Goal: Communication & Community: Answer question/provide support

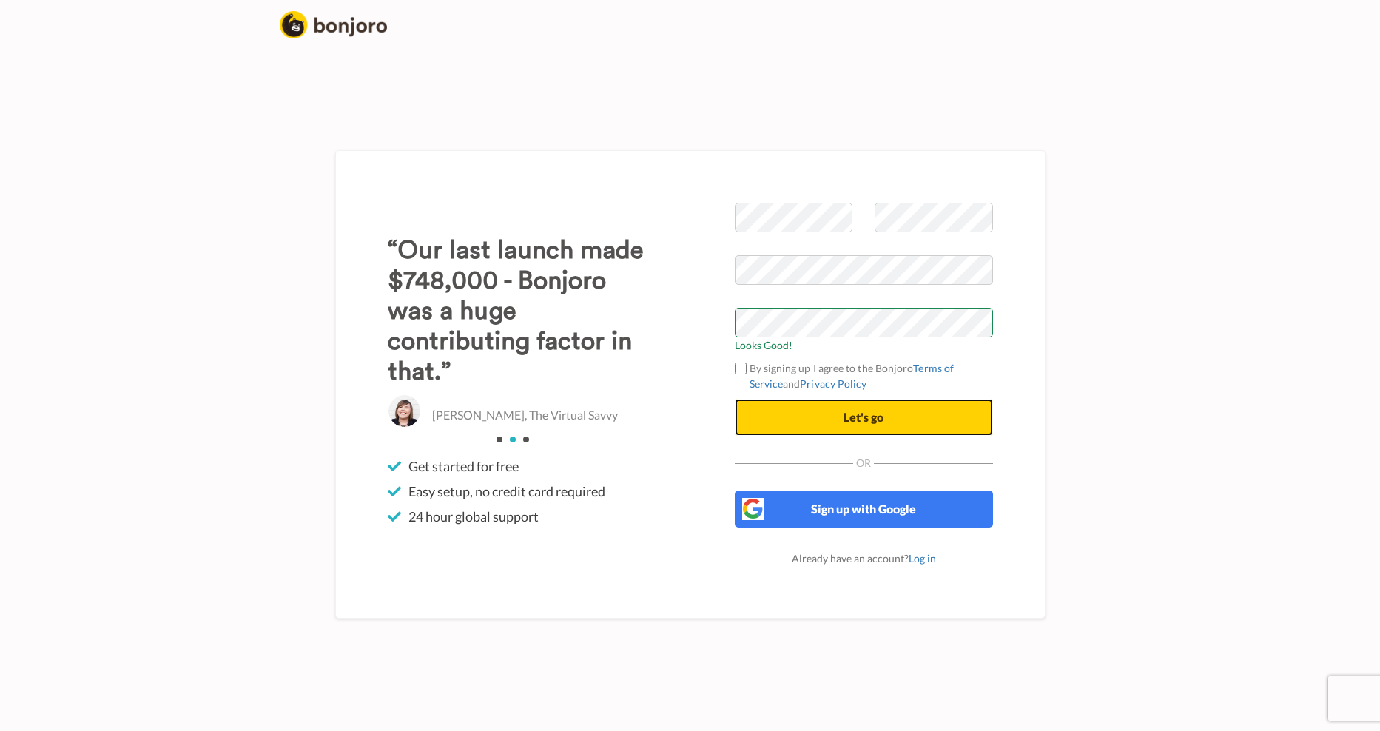
click at [929, 408] on button "Let's go" at bounding box center [864, 417] width 258 height 37
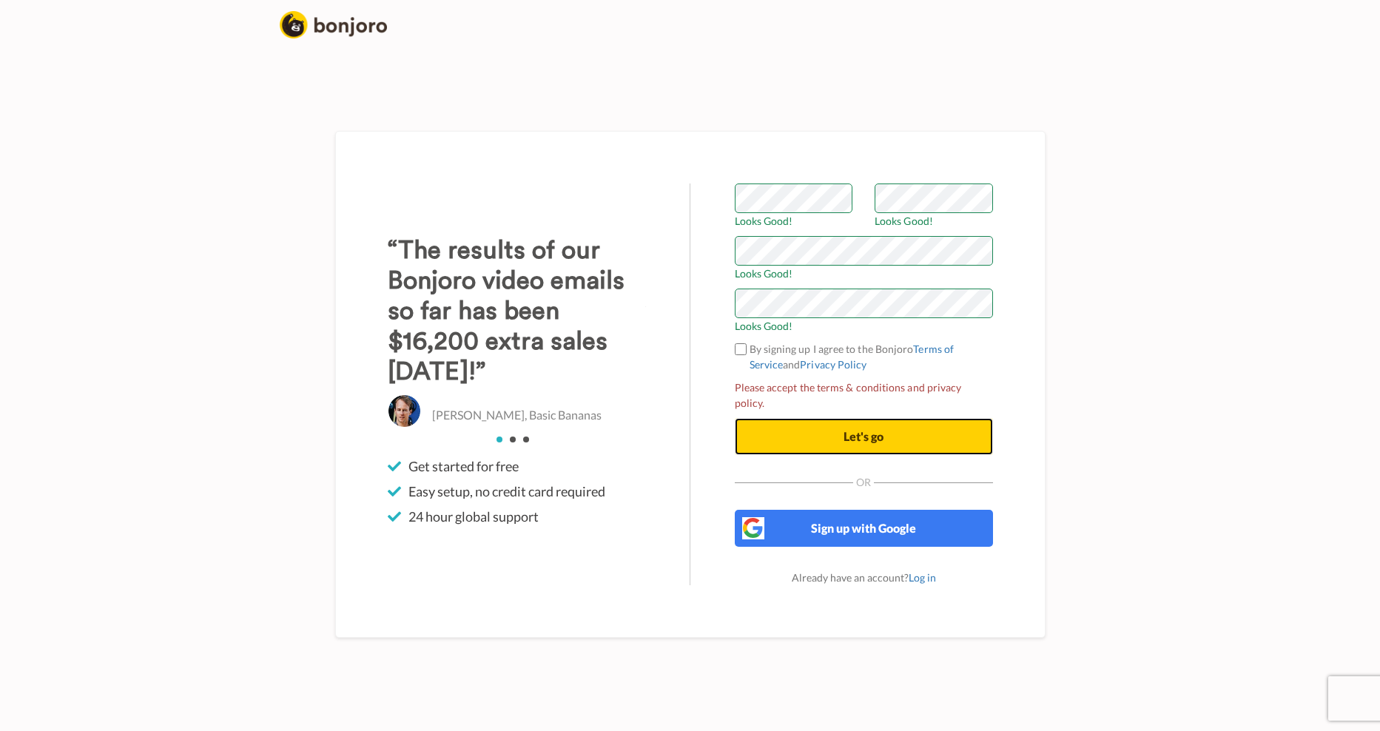
click at [901, 425] on button "Let's go" at bounding box center [864, 436] width 258 height 37
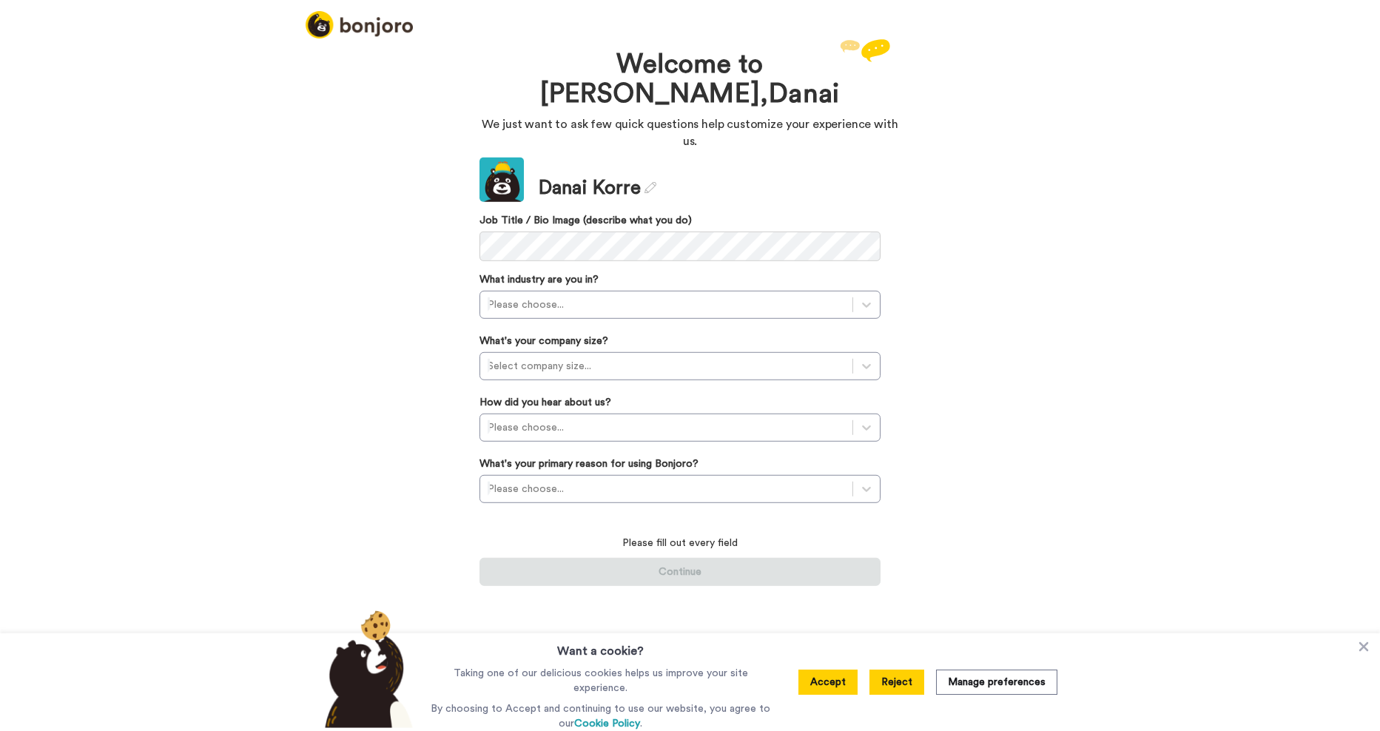
click at [899, 689] on button "Reject" at bounding box center [896, 682] width 55 height 25
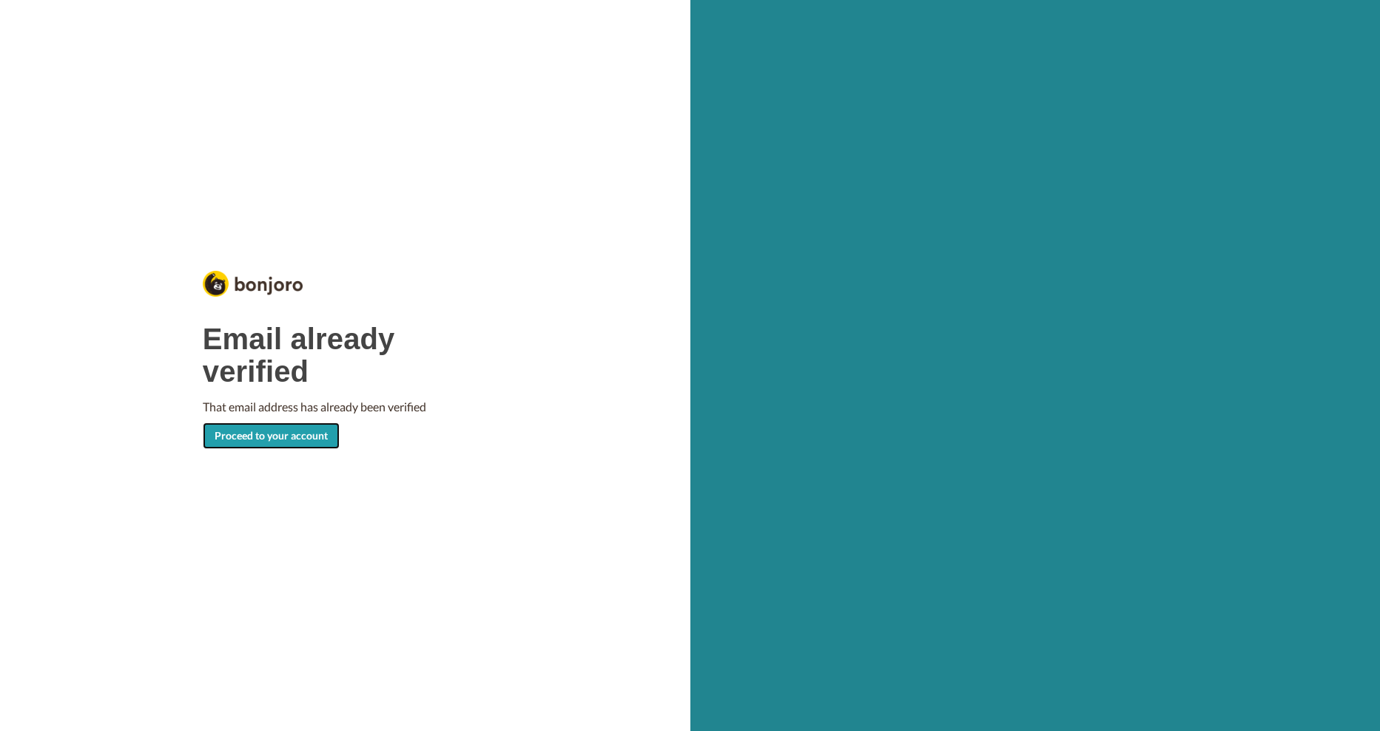
click at [326, 428] on link "Proceed to your account" at bounding box center [271, 436] width 137 height 27
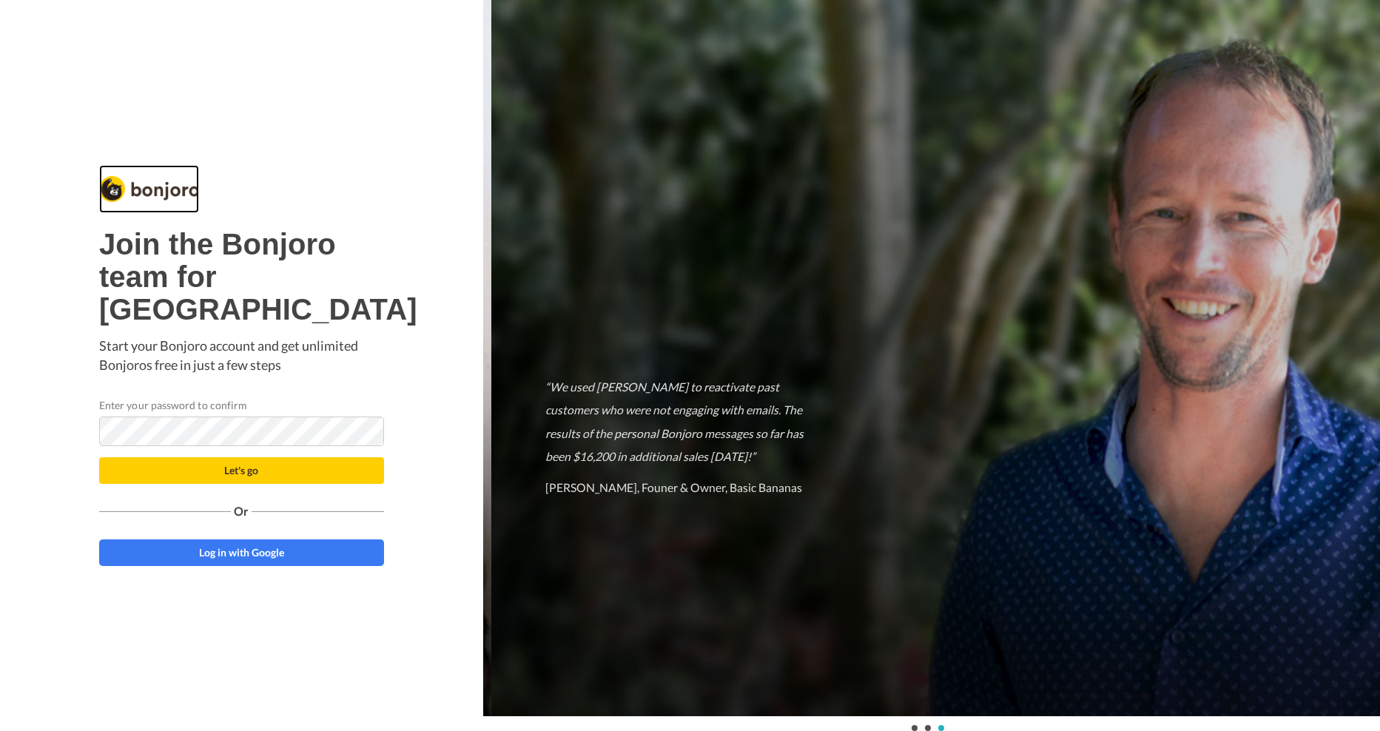
click at [178, 176] on img at bounding box center [149, 189] width 100 height 26
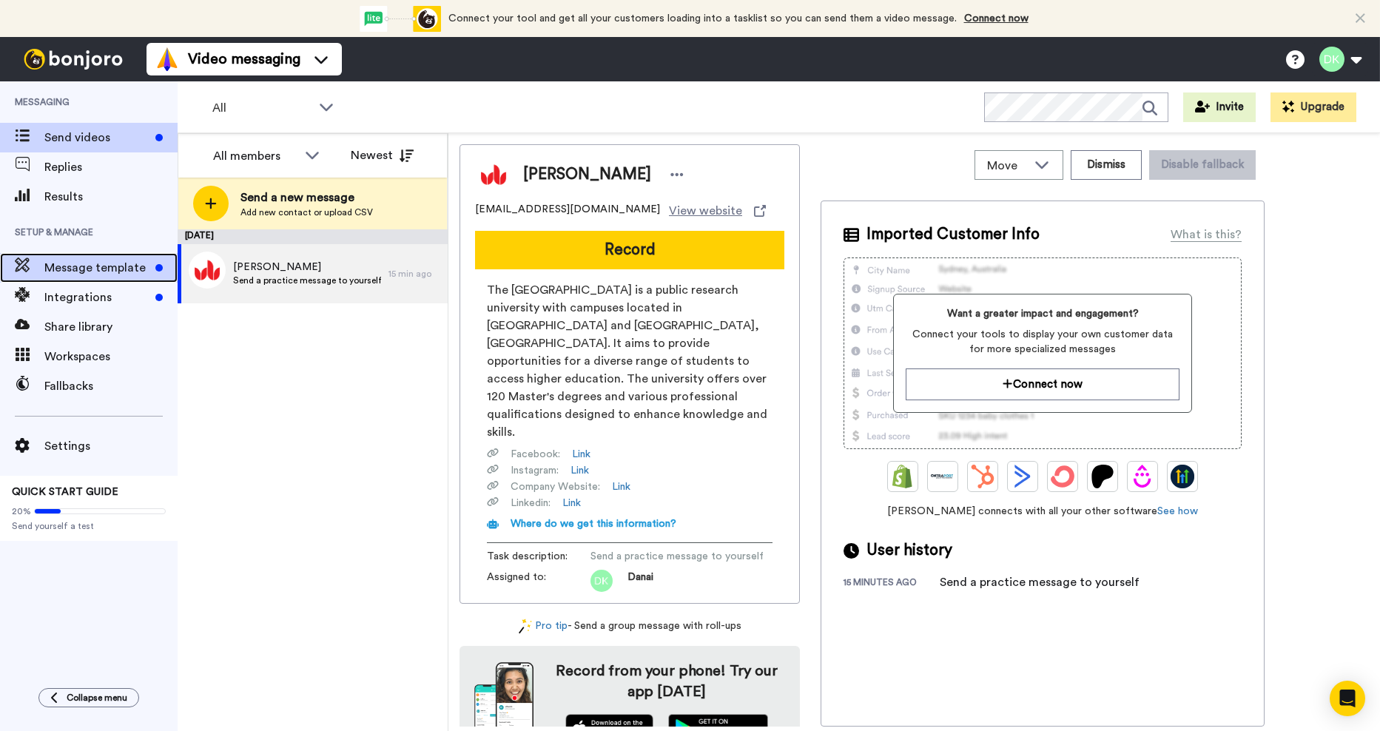
click at [110, 267] on span "Message template" at bounding box center [96, 268] width 105 height 18
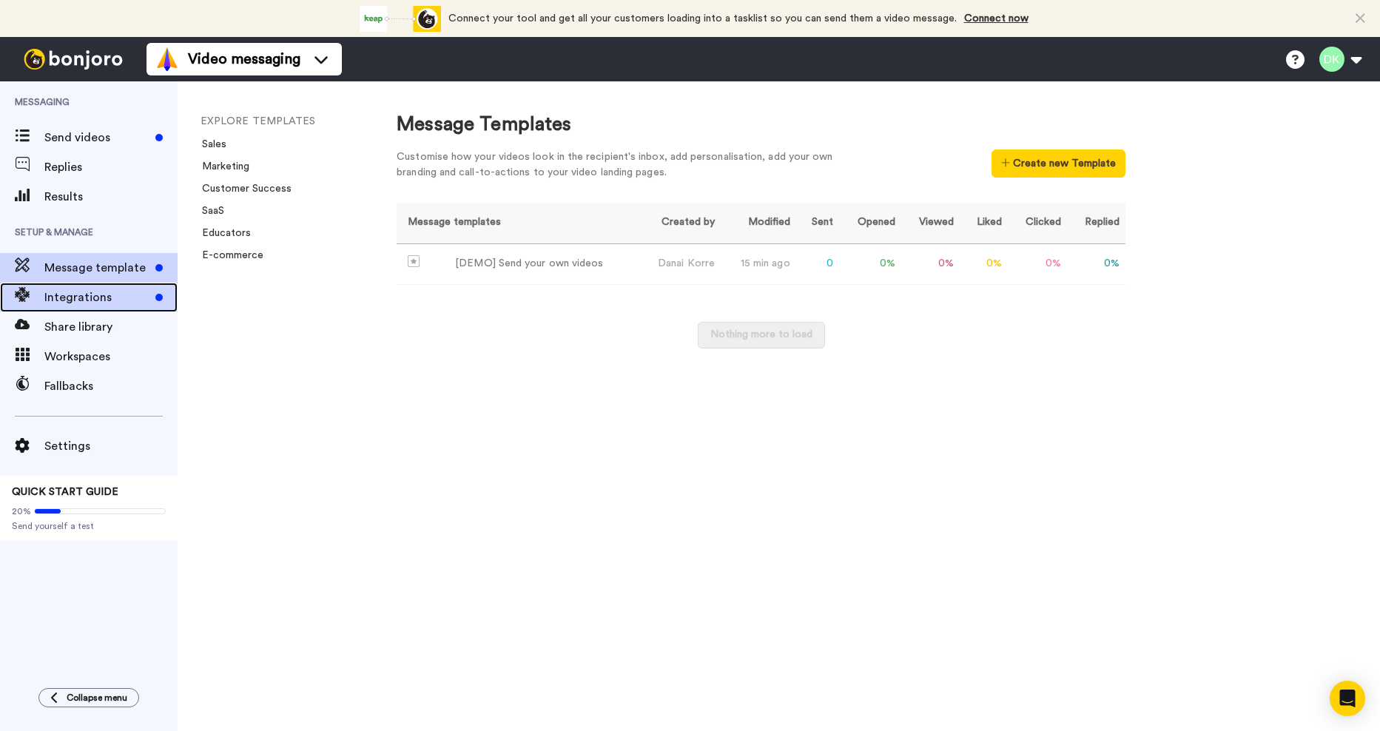
click at [73, 287] on div "Integrations" at bounding box center [89, 298] width 178 height 30
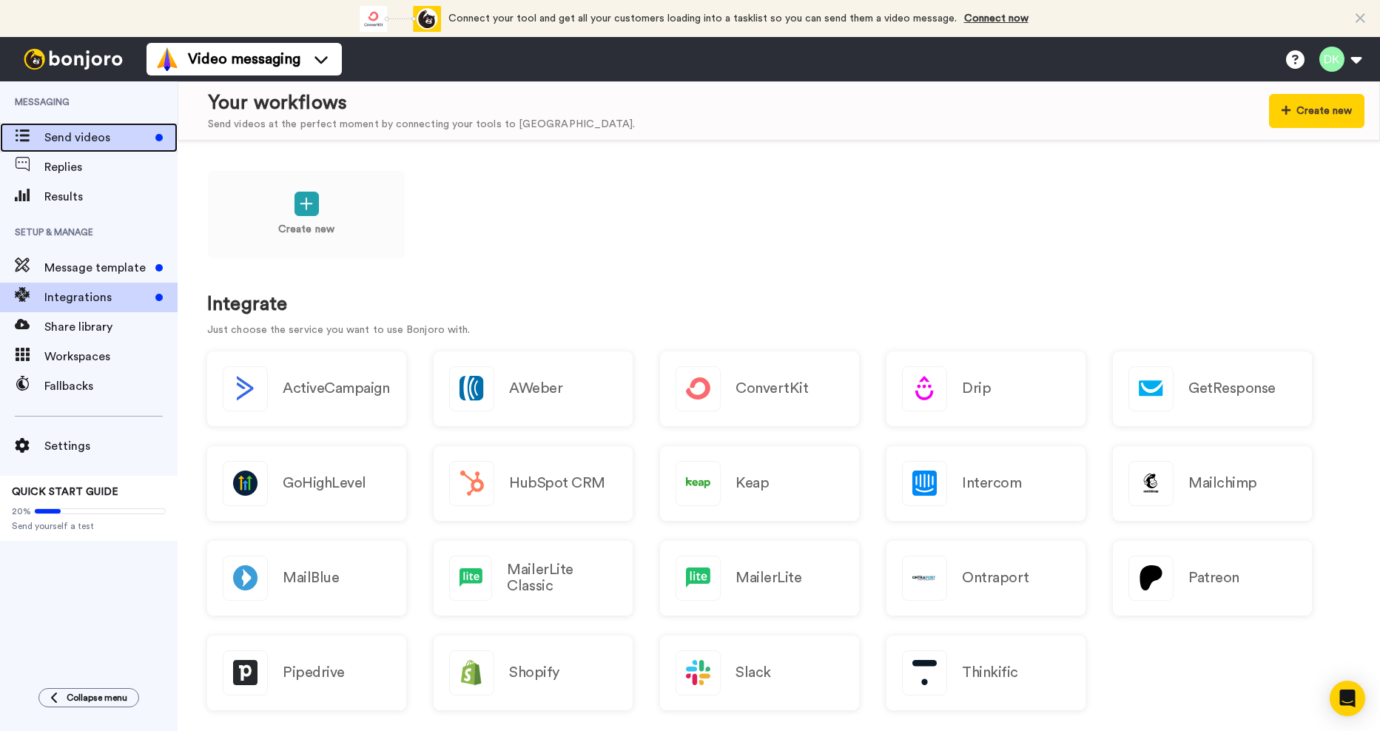
click at [80, 135] on span "Send videos" at bounding box center [96, 138] width 105 height 18
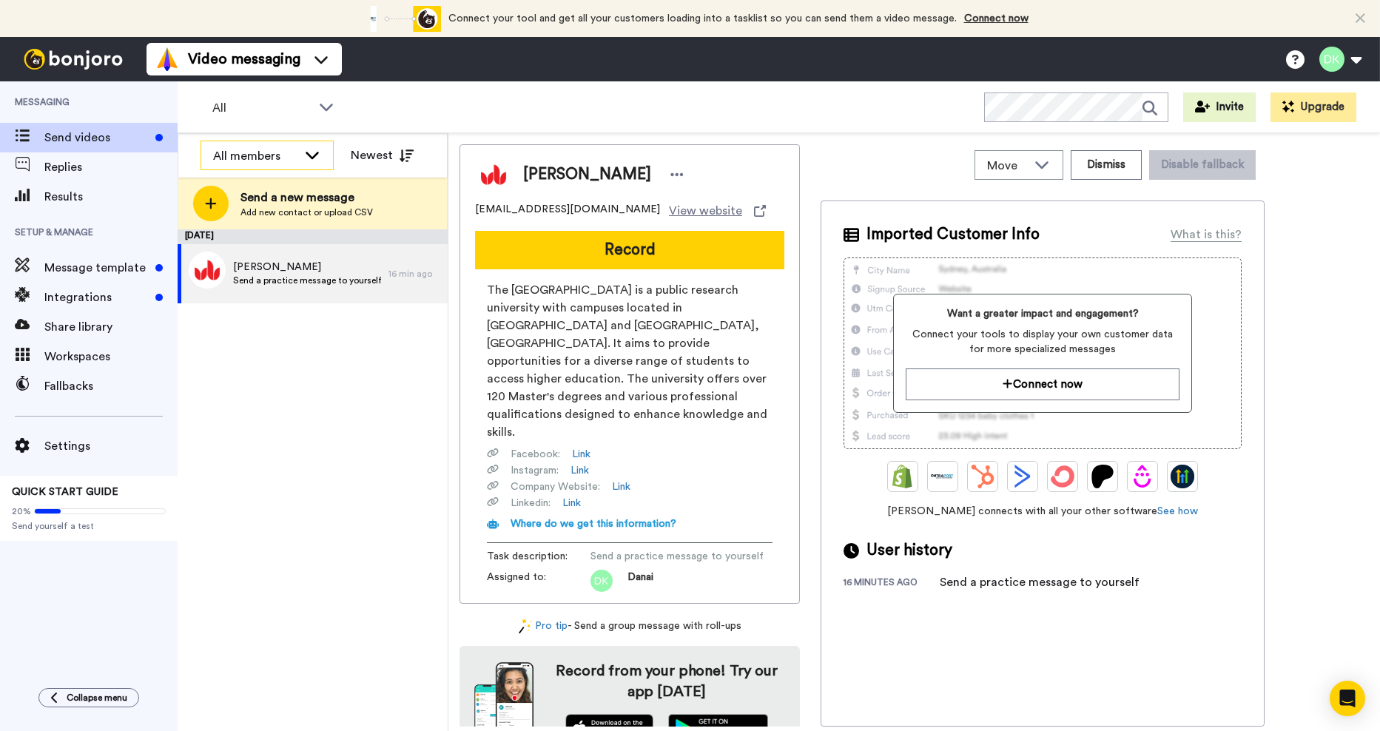
click at [306, 151] on icon at bounding box center [312, 154] width 18 height 15
click at [335, 111] on div "All" at bounding box center [274, 108] width 147 height 30
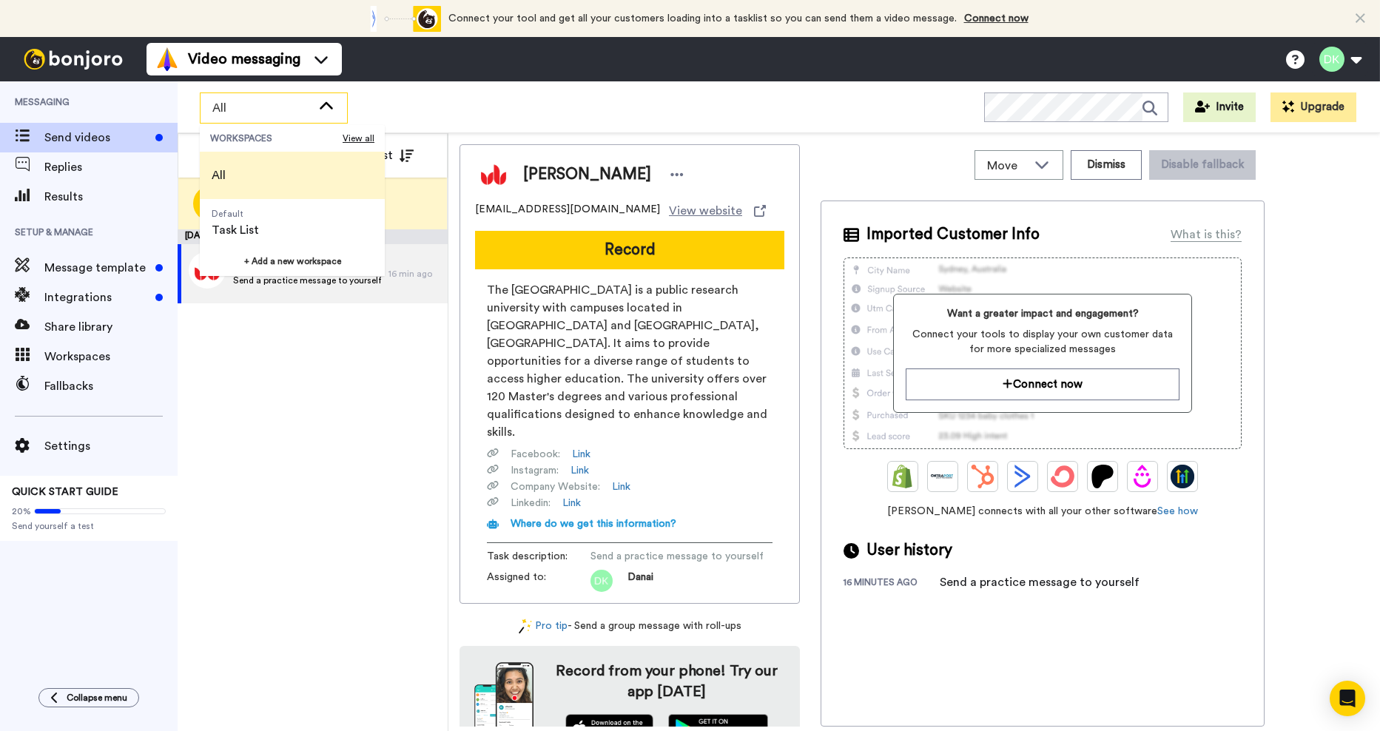
click at [335, 110] on div "All" at bounding box center [274, 108] width 147 height 30
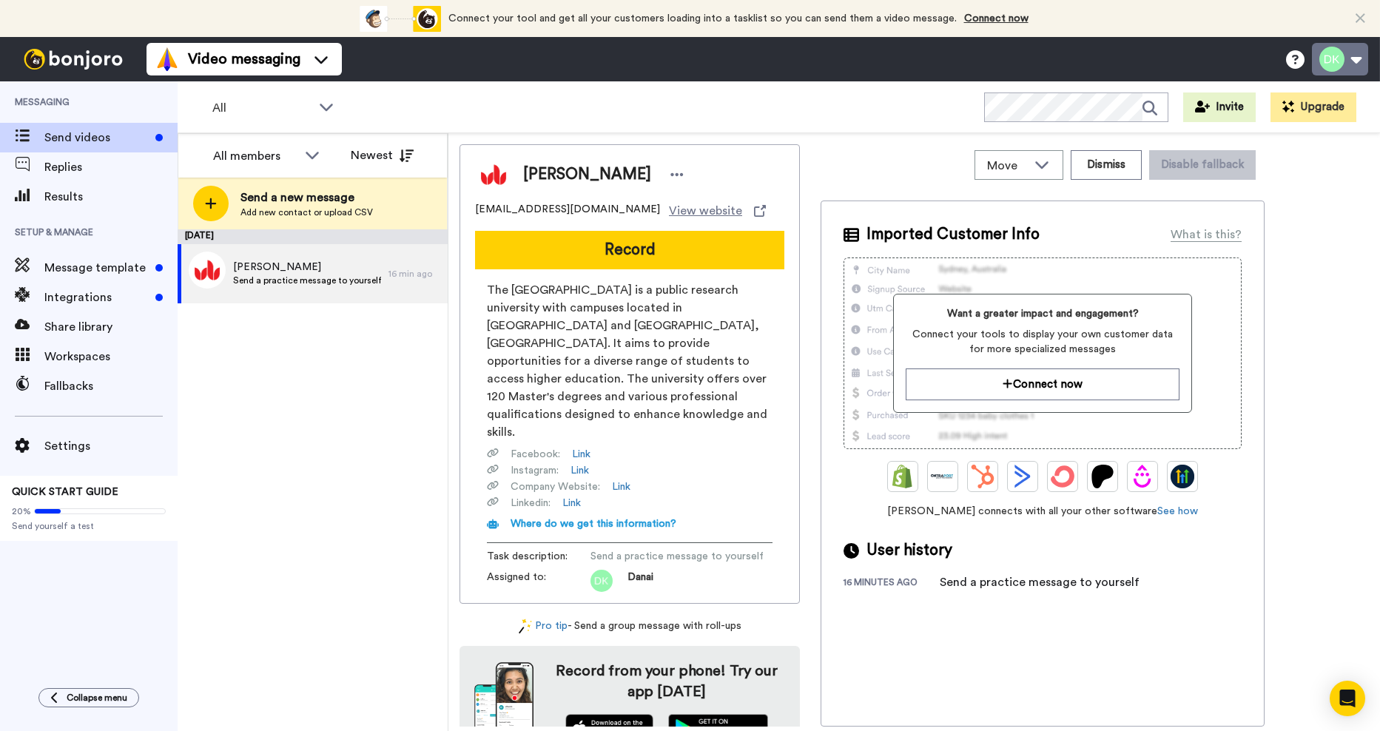
click at [1360, 57] on button at bounding box center [1340, 59] width 56 height 33
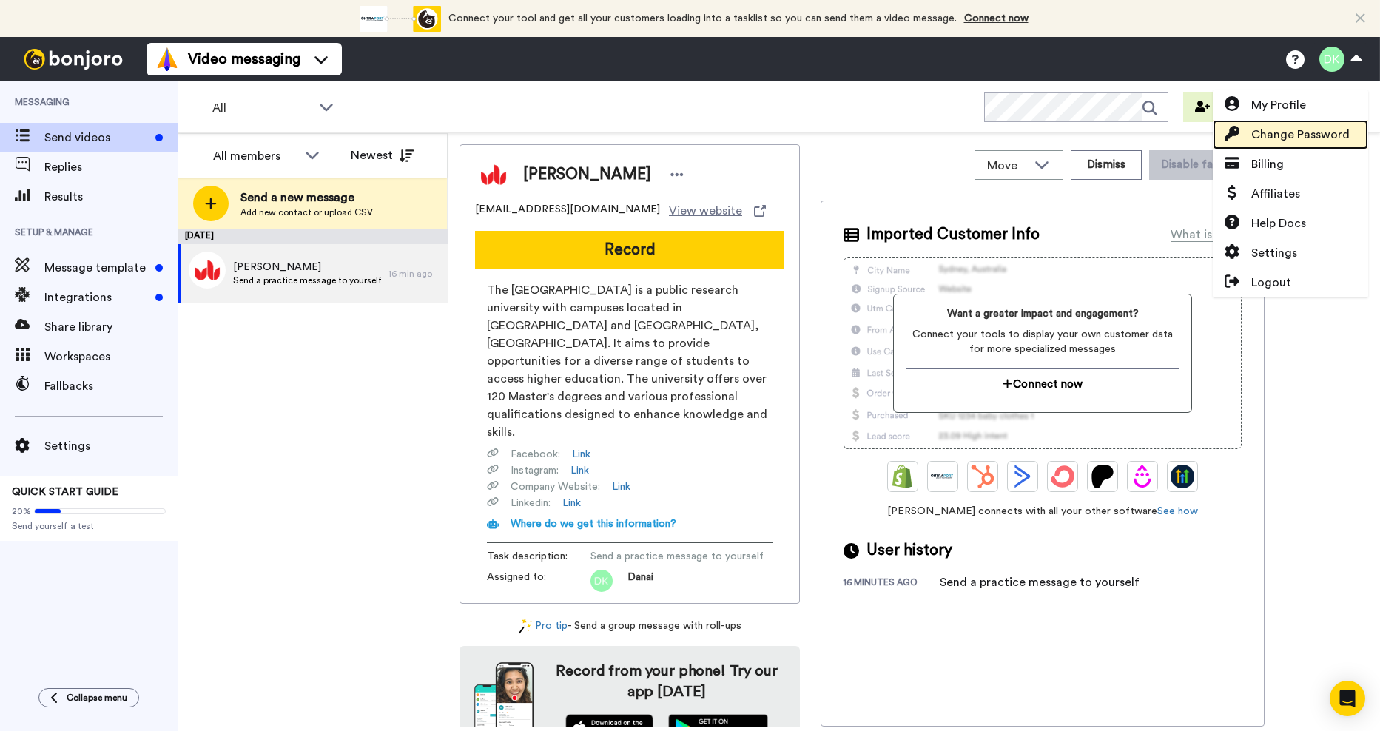
click at [1285, 135] on span "Change Password" at bounding box center [1300, 135] width 98 height 18
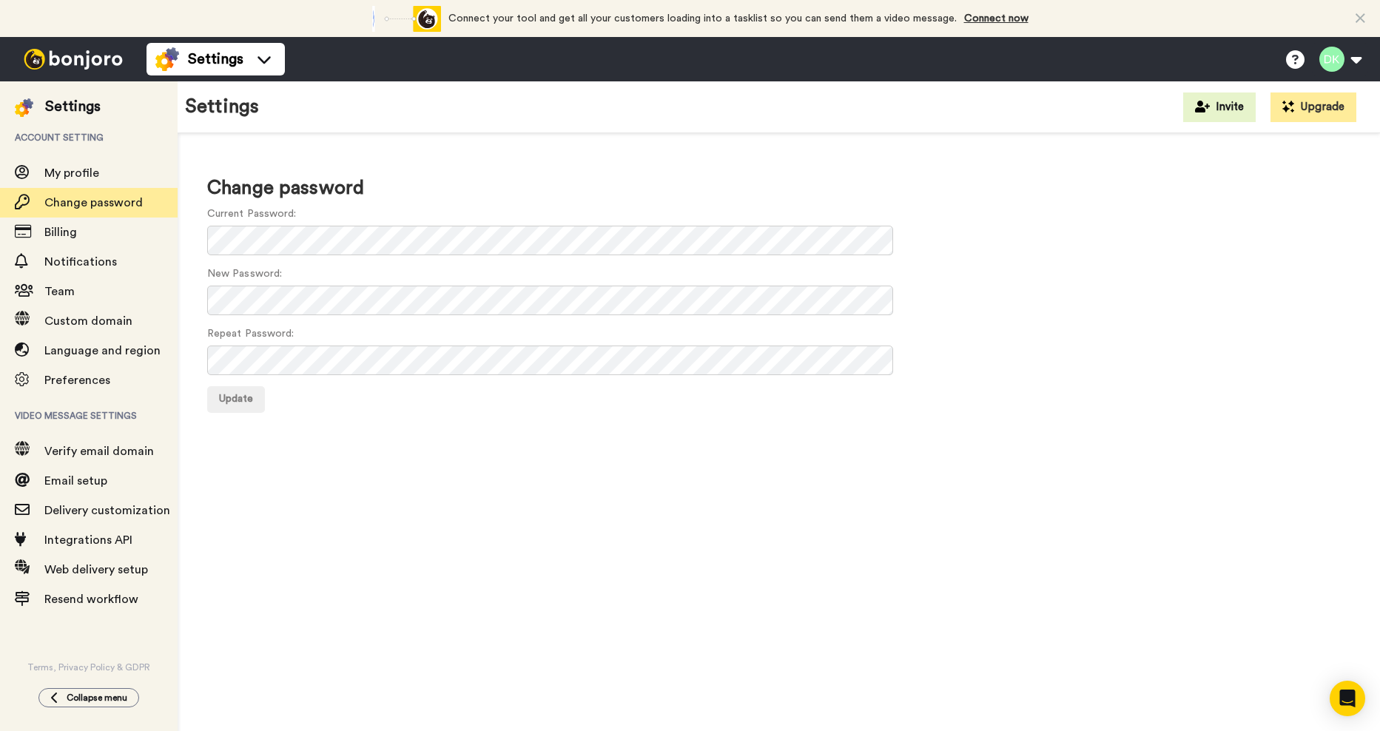
click at [343, 223] on div "Current Password:" at bounding box center [778, 230] width 1143 height 49
click at [227, 400] on span "Update" at bounding box center [236, 399] width 34 height 10
click at [1362, 61] on button at bounding box center [1340, 59] width 56 height 33
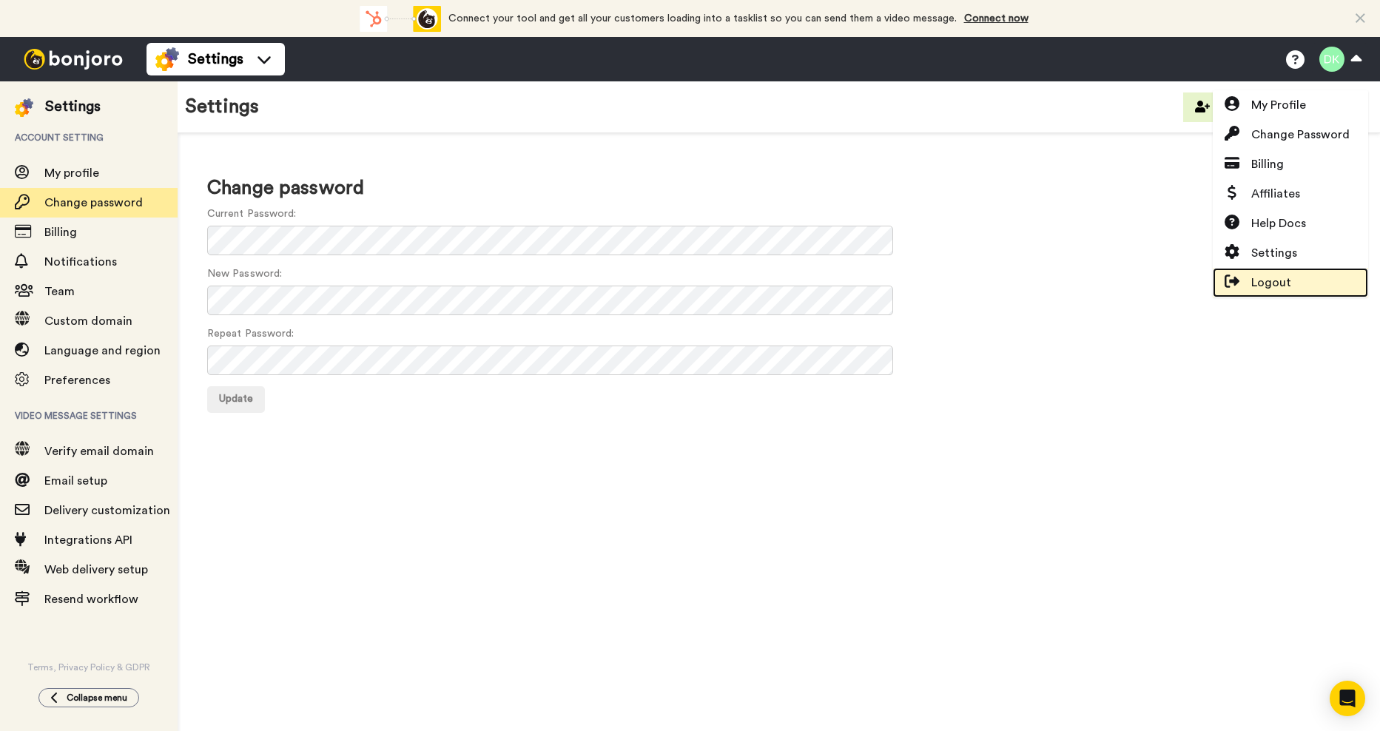
click at [1268, 290] on span "Logout" at bounding box center [1271, 283] width 40 height 18
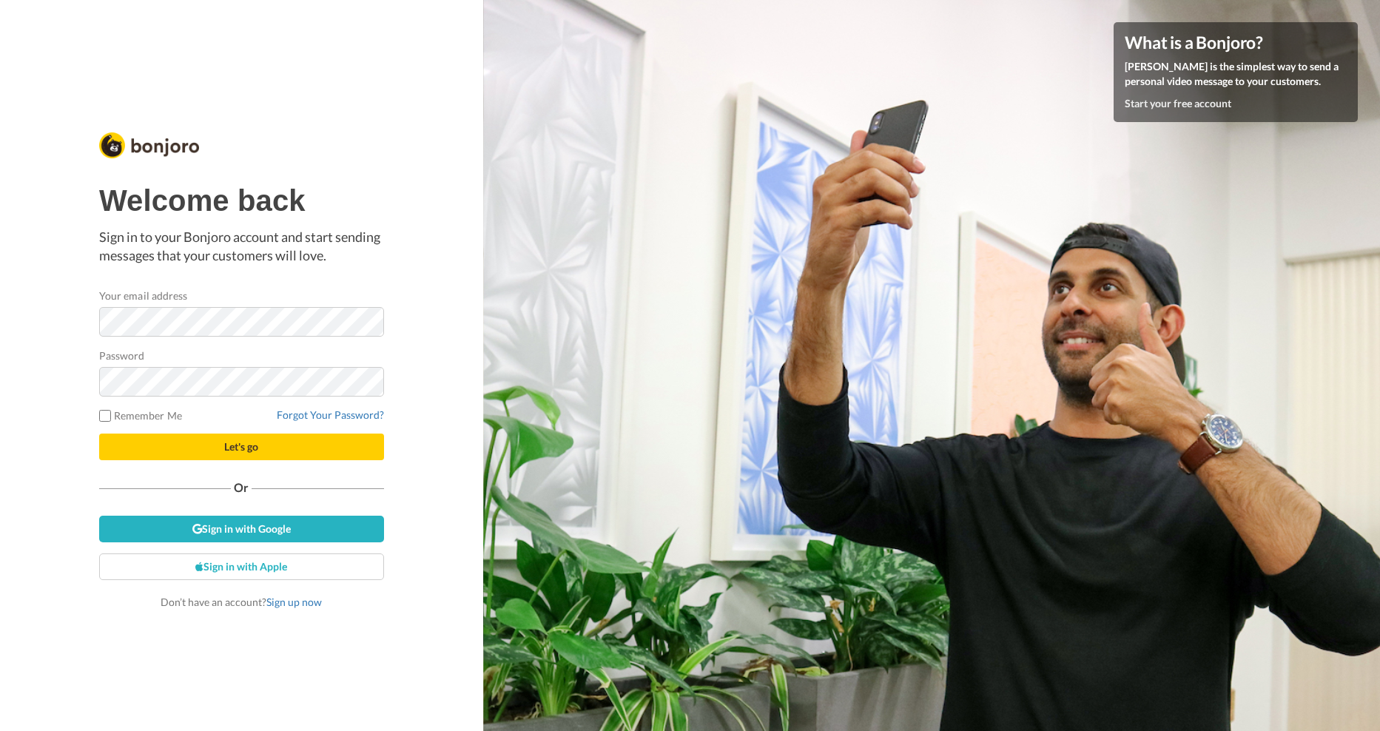
click at [357, 405] on form "Your email address Password Remember Me Forgot Your Password? Let's go" at bounding box center [241, 374] width 285 height 172
click at [359, 414] on link "Forgot Your Password?" at bounding box center [330, 414] width 107 height 13
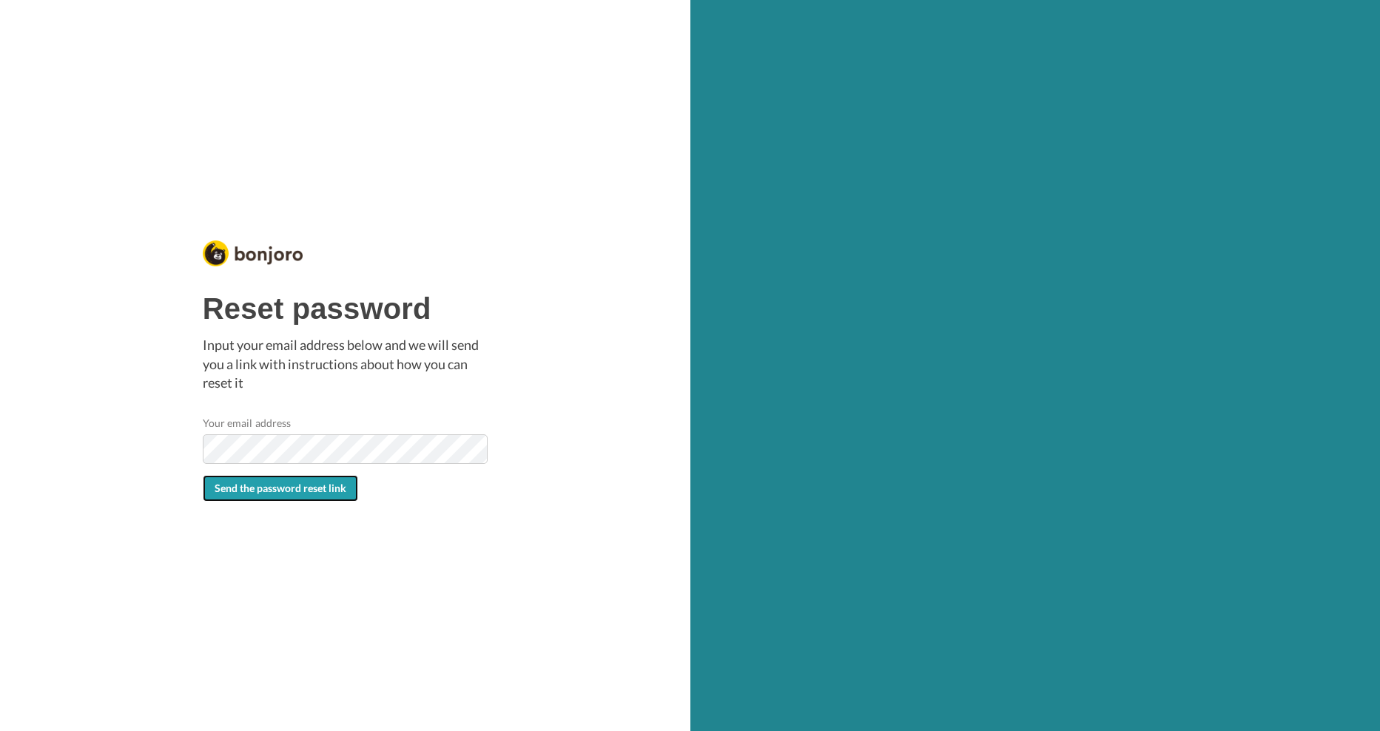
click at [319, 491] on span "Send the password reset link" at bounding box center [281, 488] width 132 height 13
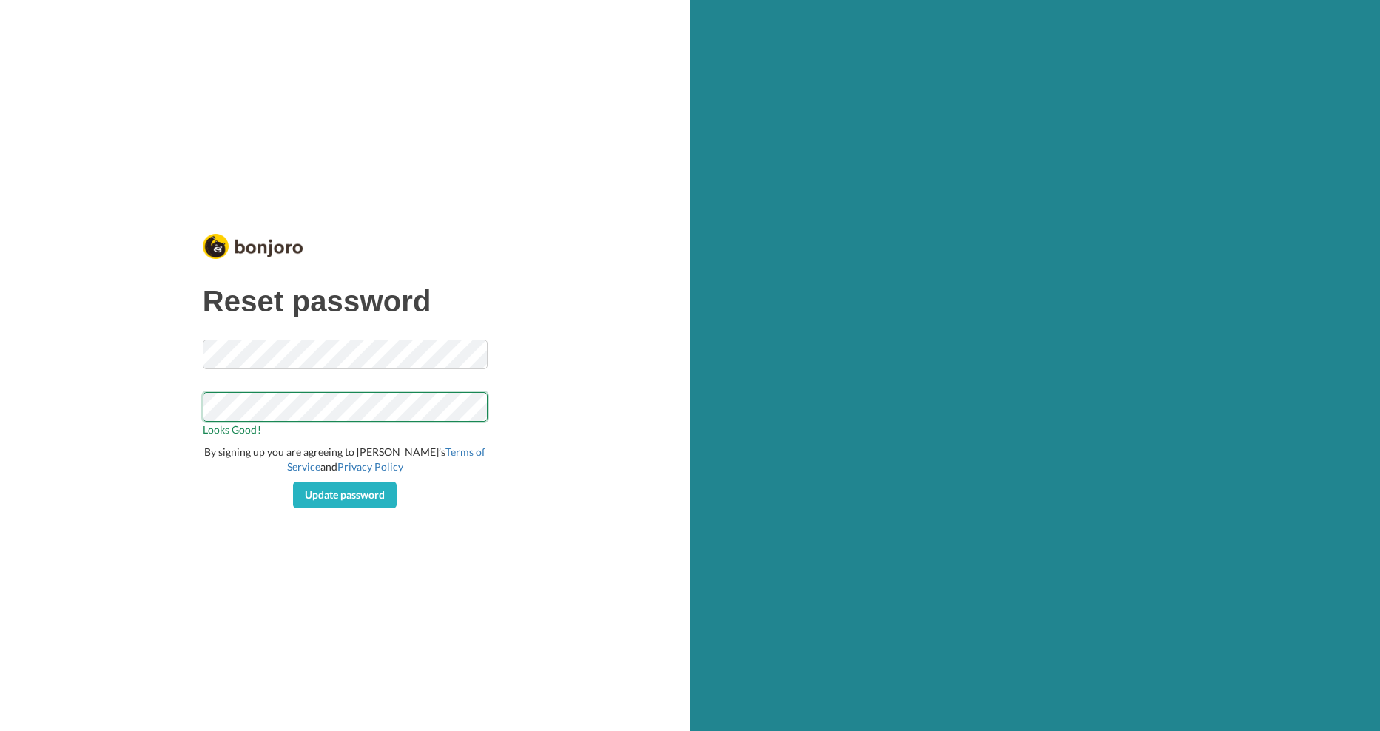
click at [88, 404] on div "Reset password Looks Good! By signing up you are agreeing to [PERSON_NAME]’s Te…" at bounding box center [345, 365] width 690 height 731
click at [314, 498] on span "Update password" at bounding box center [345, 494] width 80 height 13
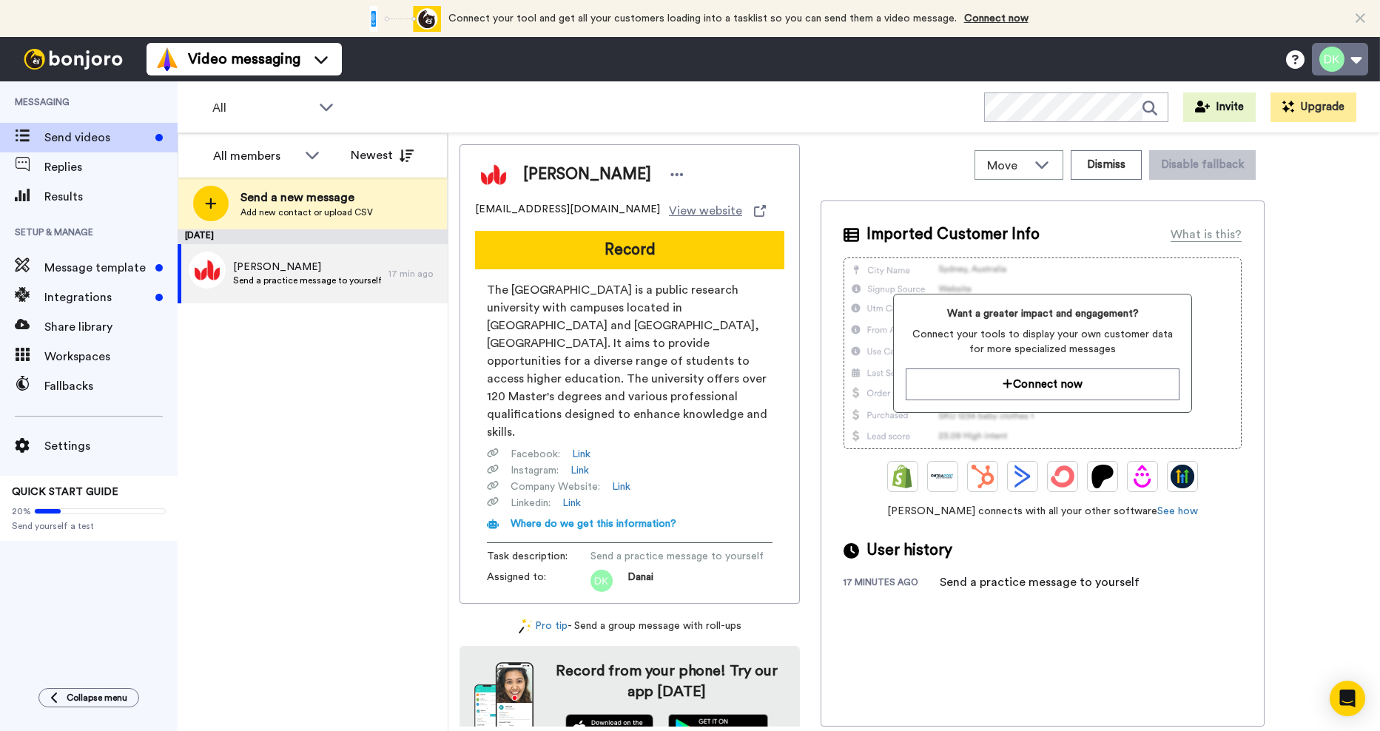
click at [1361, 53] on button at bounding box center [1340, 59] width 56 height 33
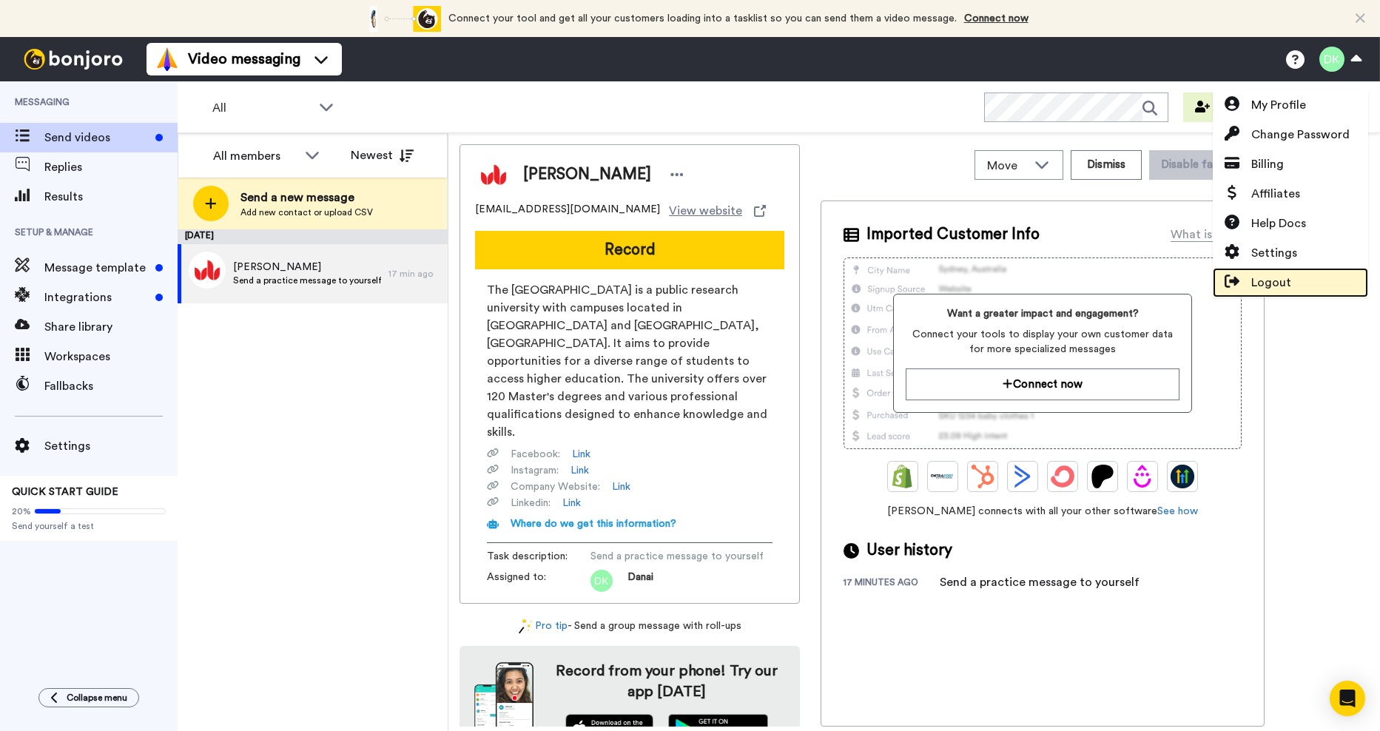
click at [1271, 279] on span "Logout" at bounding box center [1271, 283] width 40 height 18
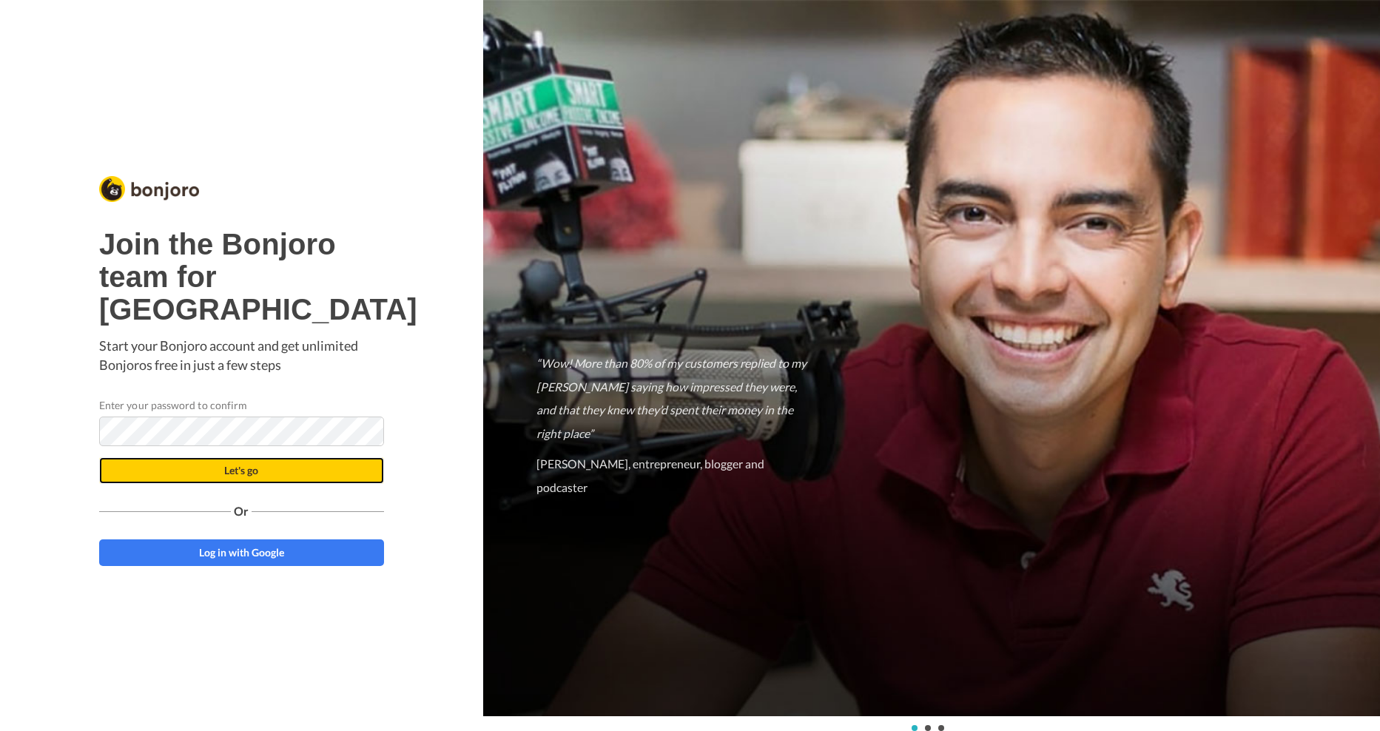
click at [263, 484] on button "Let's go" at bounding box center [241, 470] width 285 height 27
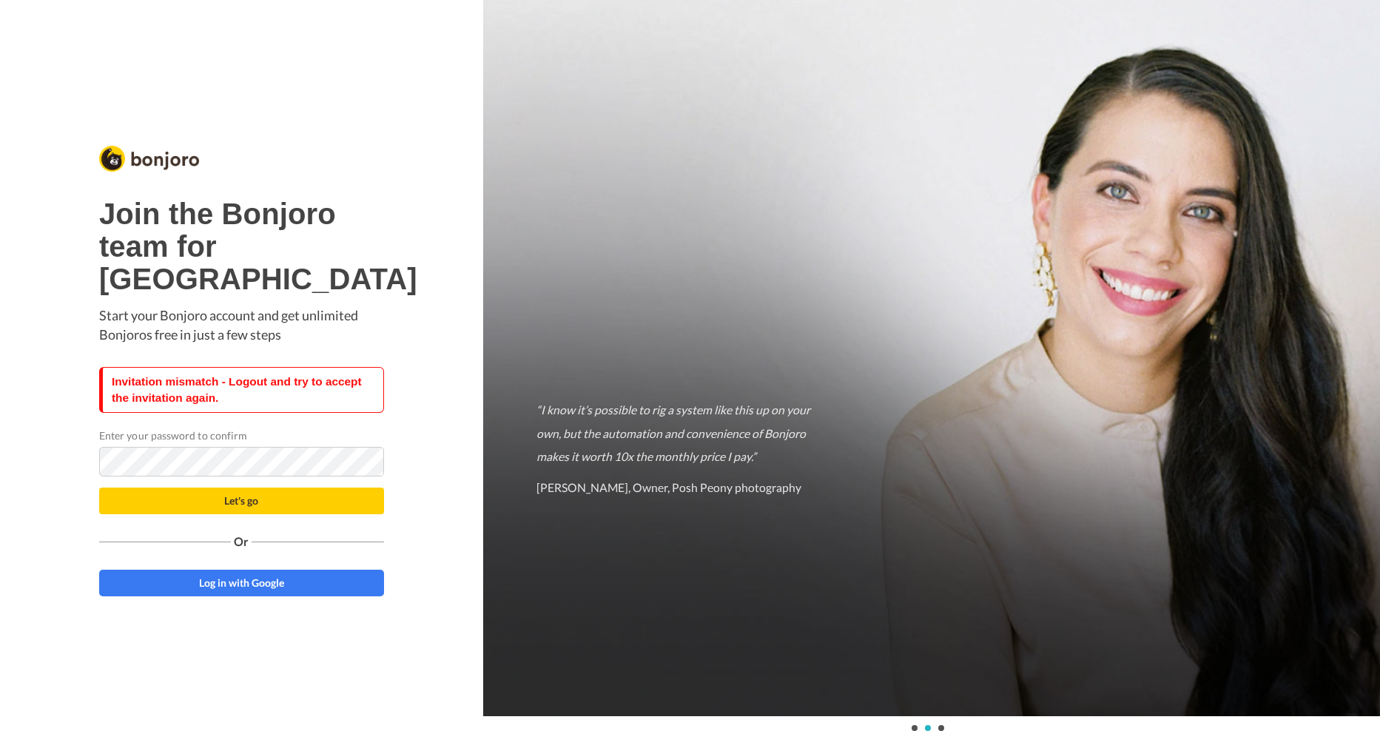
click at [231, 462] on div "Enter your password to confirm" at bounding box center [241, 452] width 285 height 49
click at [245, 507] on span "Let's go" at bounding box center [241, 500] width 34 height 13
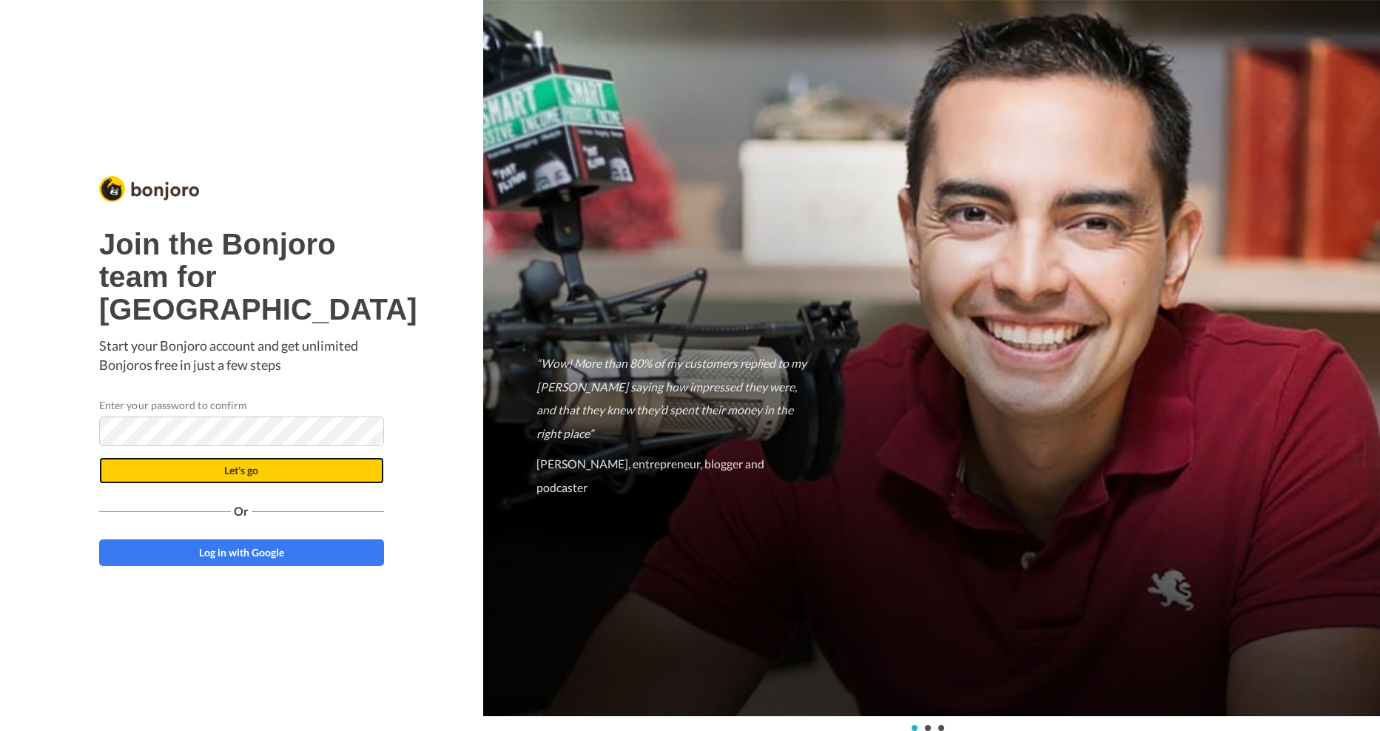
click at [306, 484] on button "Let's go" at bounding box center [241, 470] width 285 height 27
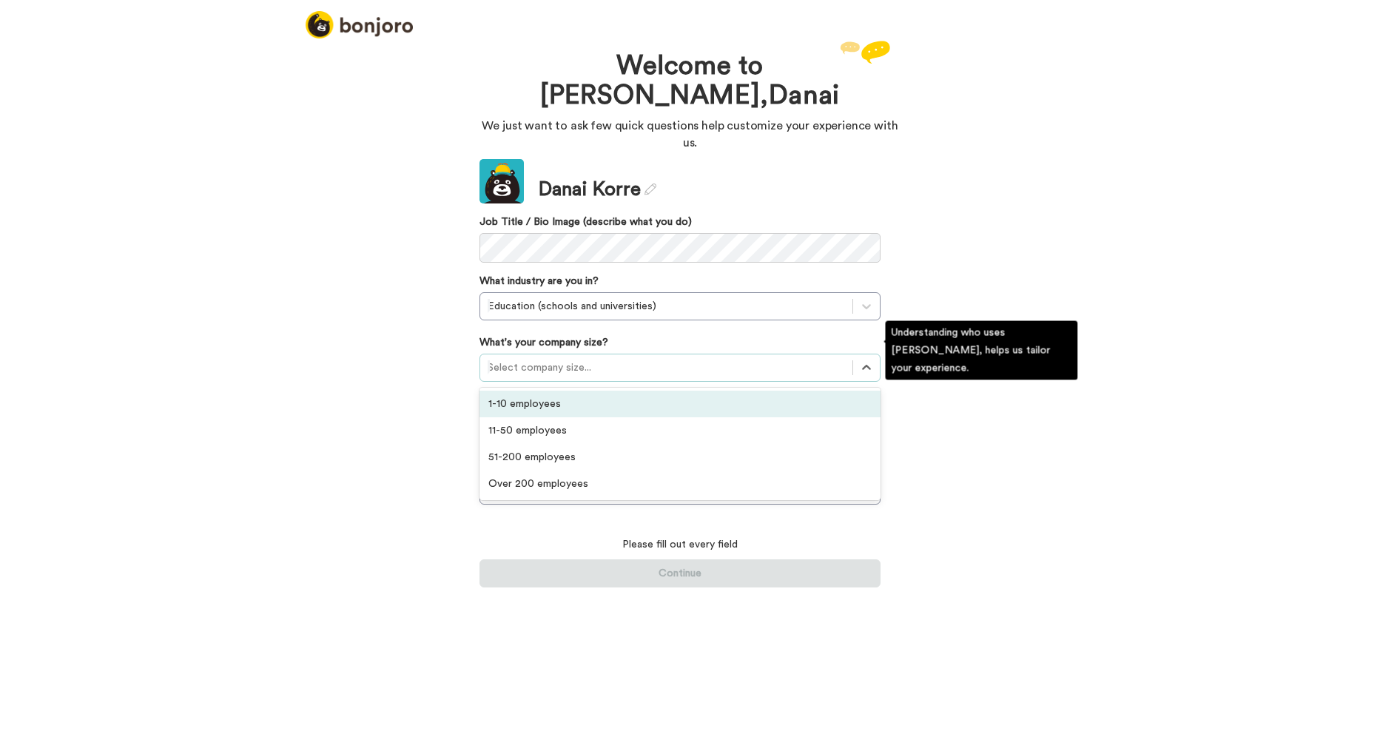
click at [646, 359] on div at bounding box center [666, 368] width 357 height 18
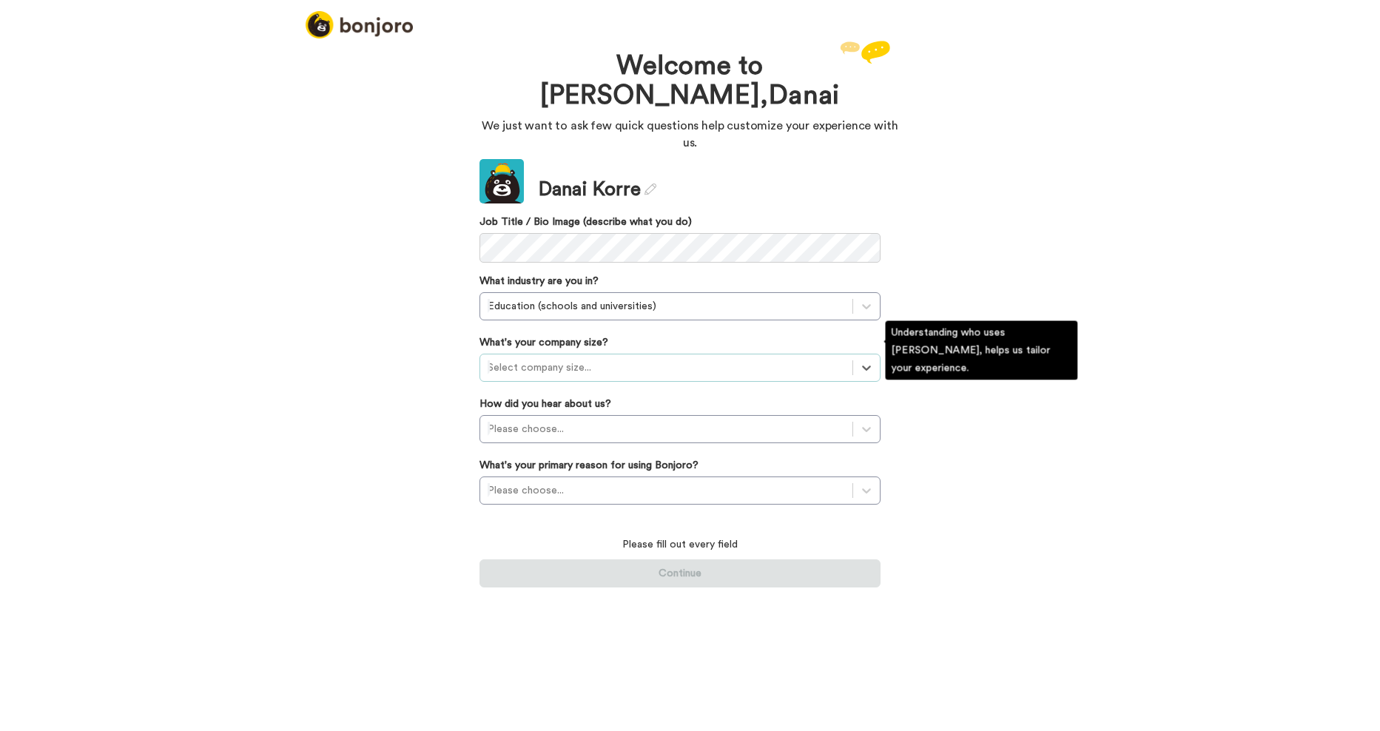
click at [646, 359] on div at bounding box center [666, 368] width 357 height 18
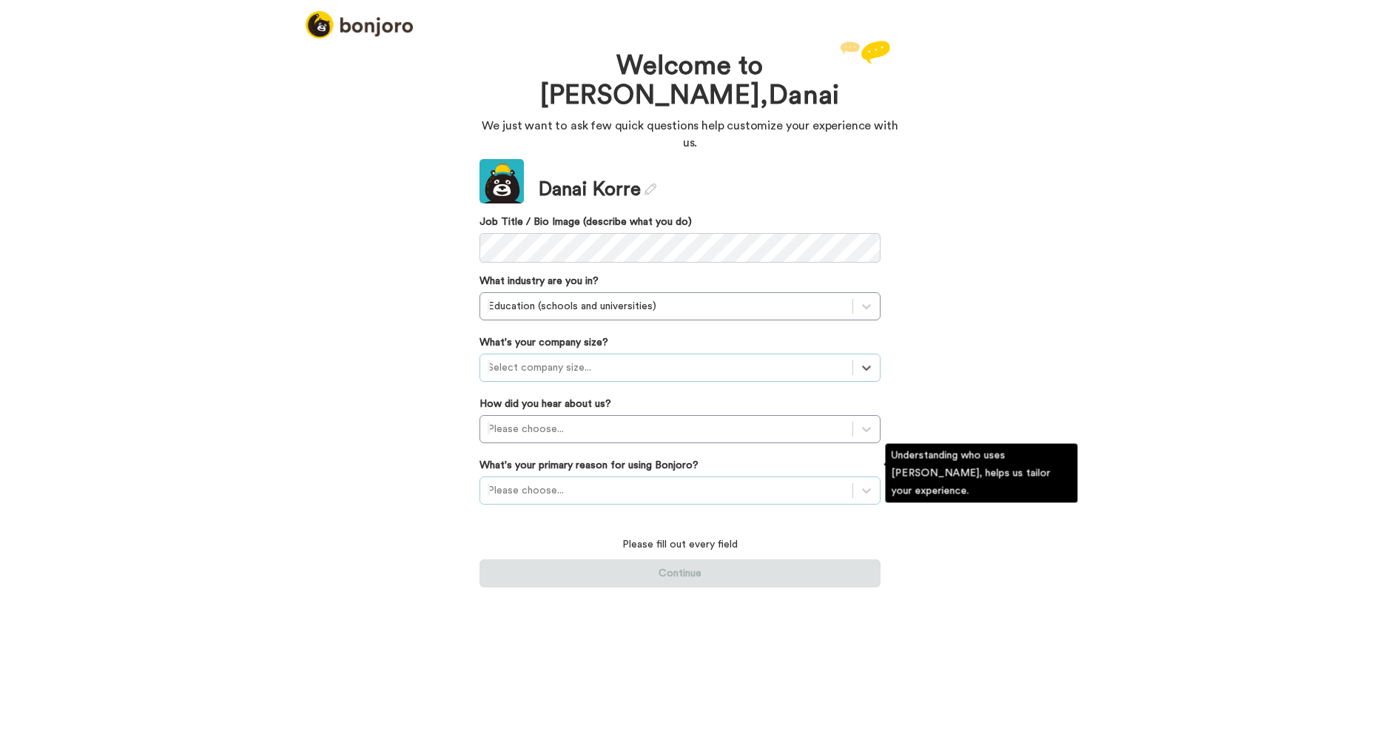
click at [790, 482] on div at bounding box center [666, 491] width 357 height 18
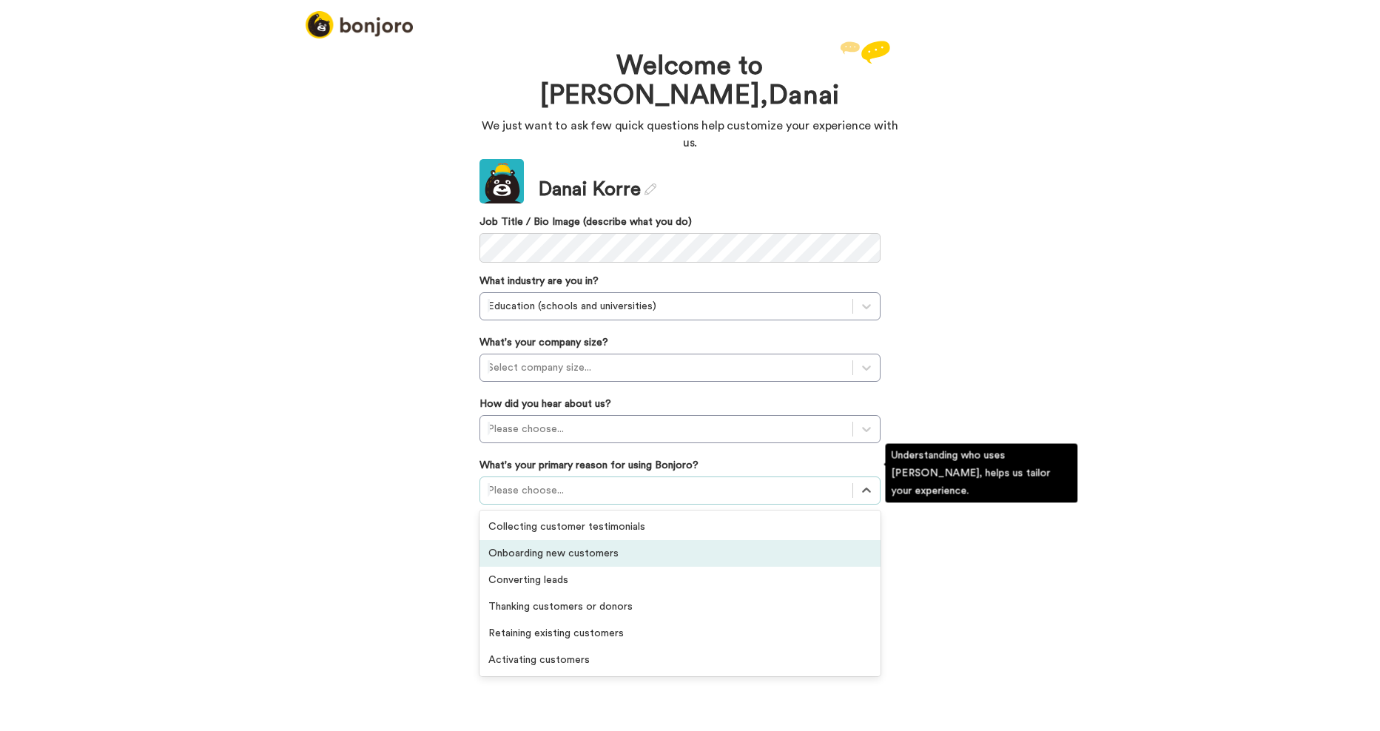
click at [596, 540] on div "Onboarding new customers" at bounding box center [679, 553] width 401 height 27
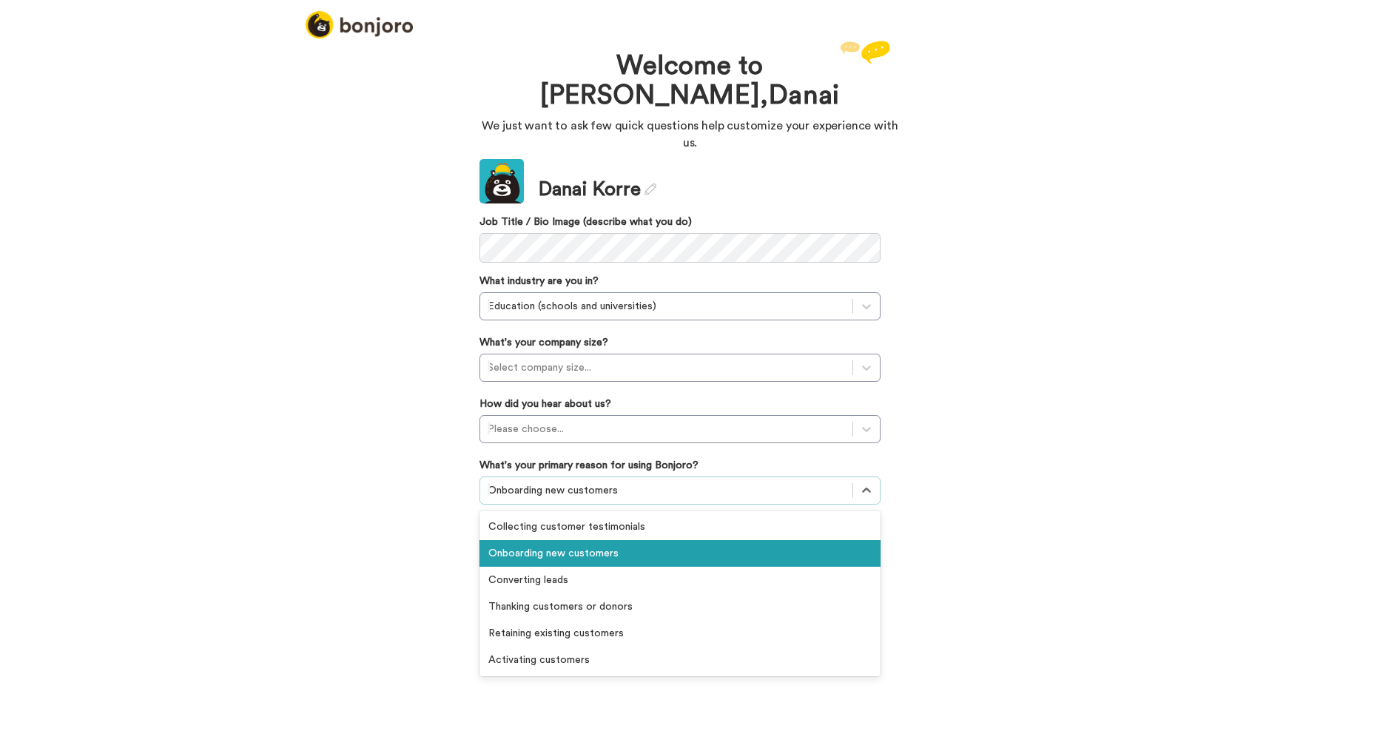
click at [692, 482] on div at bounding box center [666, 491] width 357 height 18
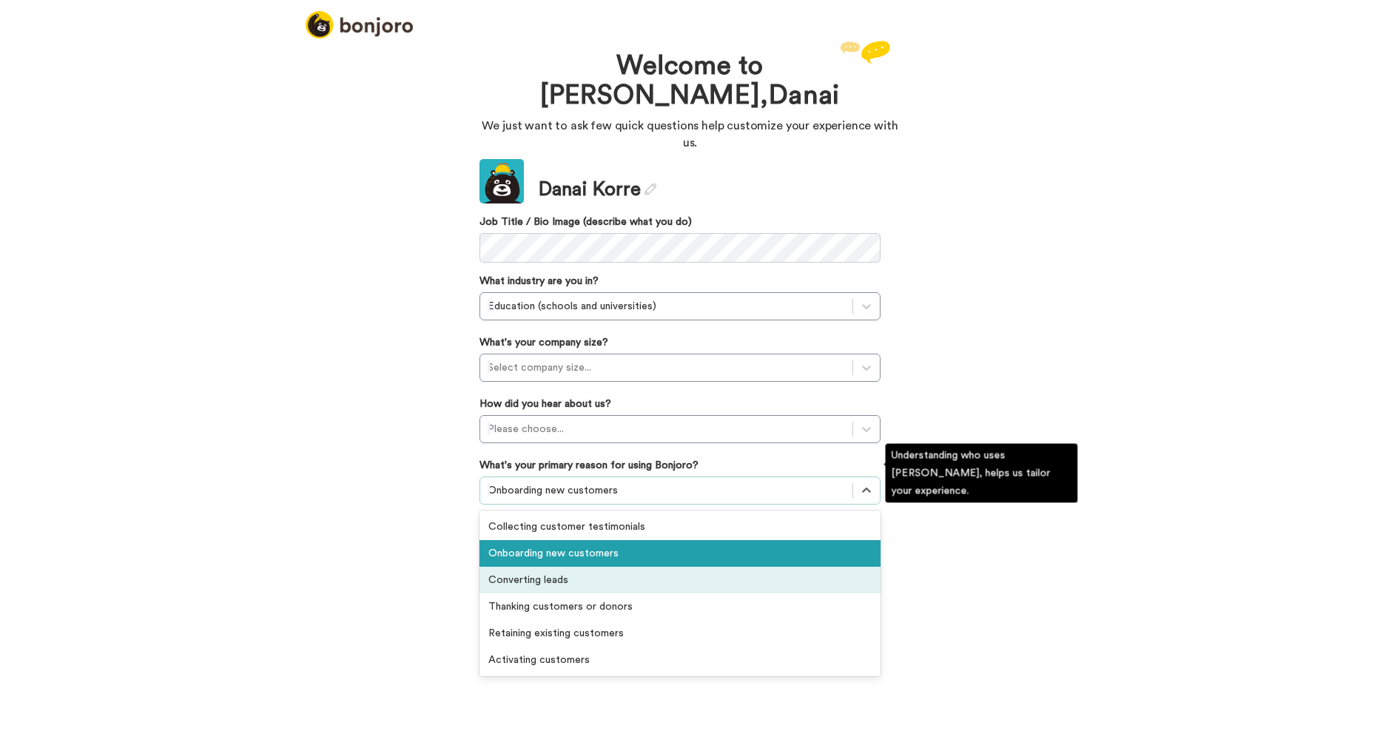
click at [550, 572] on div "Converting leads" at bounding box center [679, 580] width 401 height 27
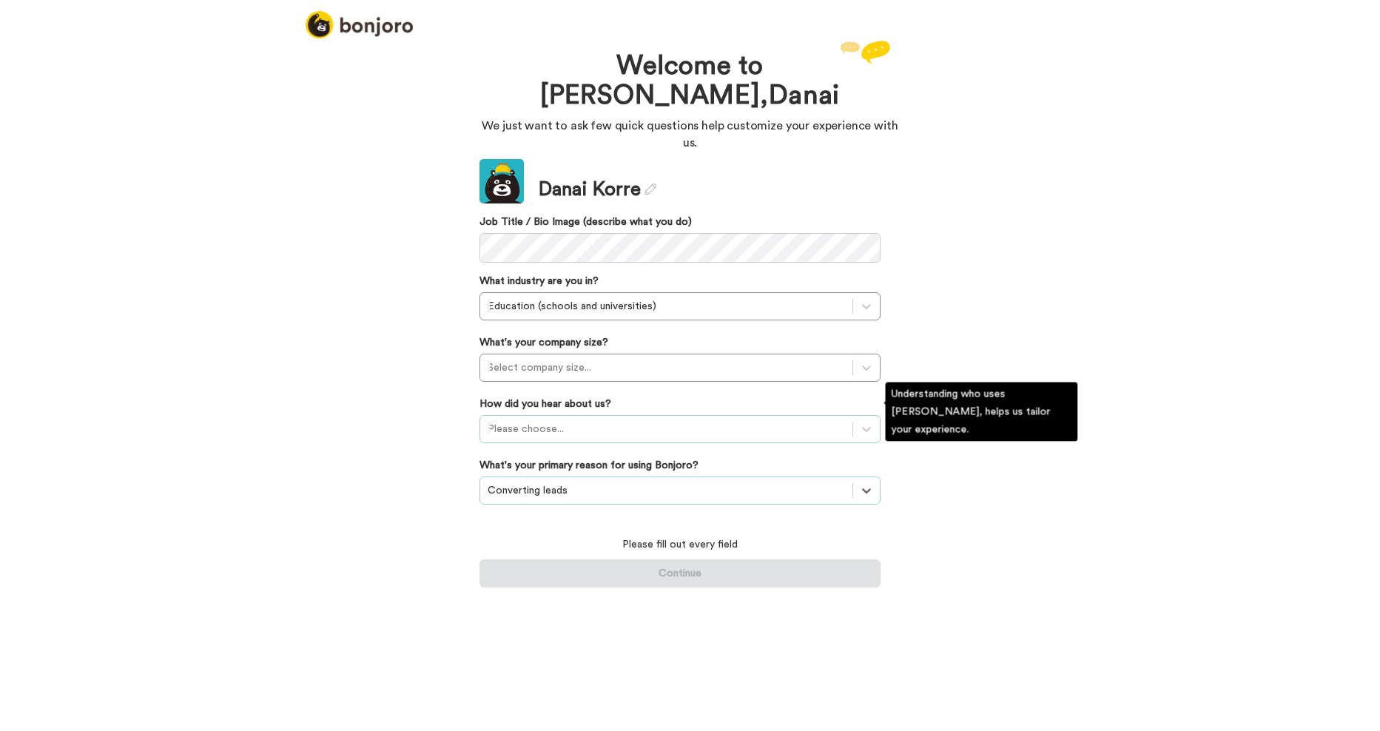
click at [701, 422] on div "Please choose..." at bounding box center [666, 429] width 372 height 24
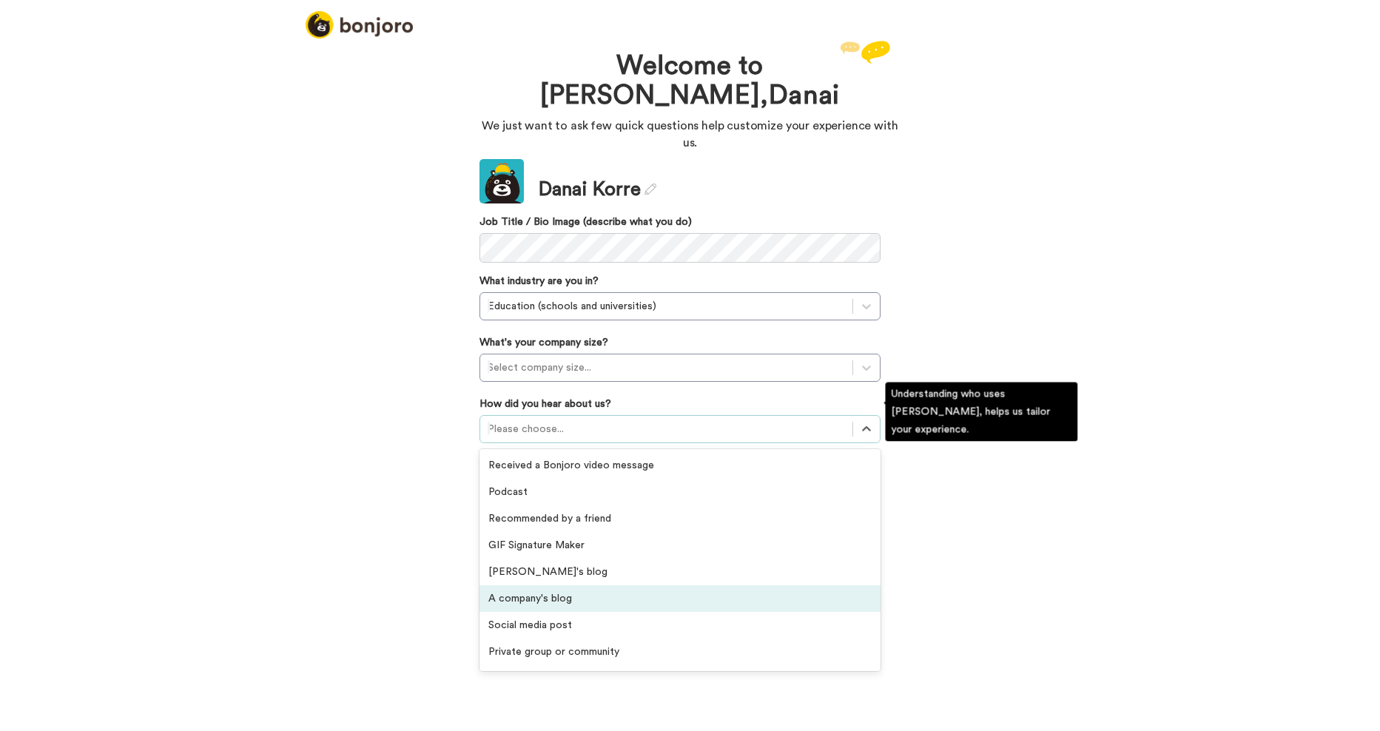
click at [560, 585] on div "A company's blog" at bounding box center [679, 598] width 401 height 27
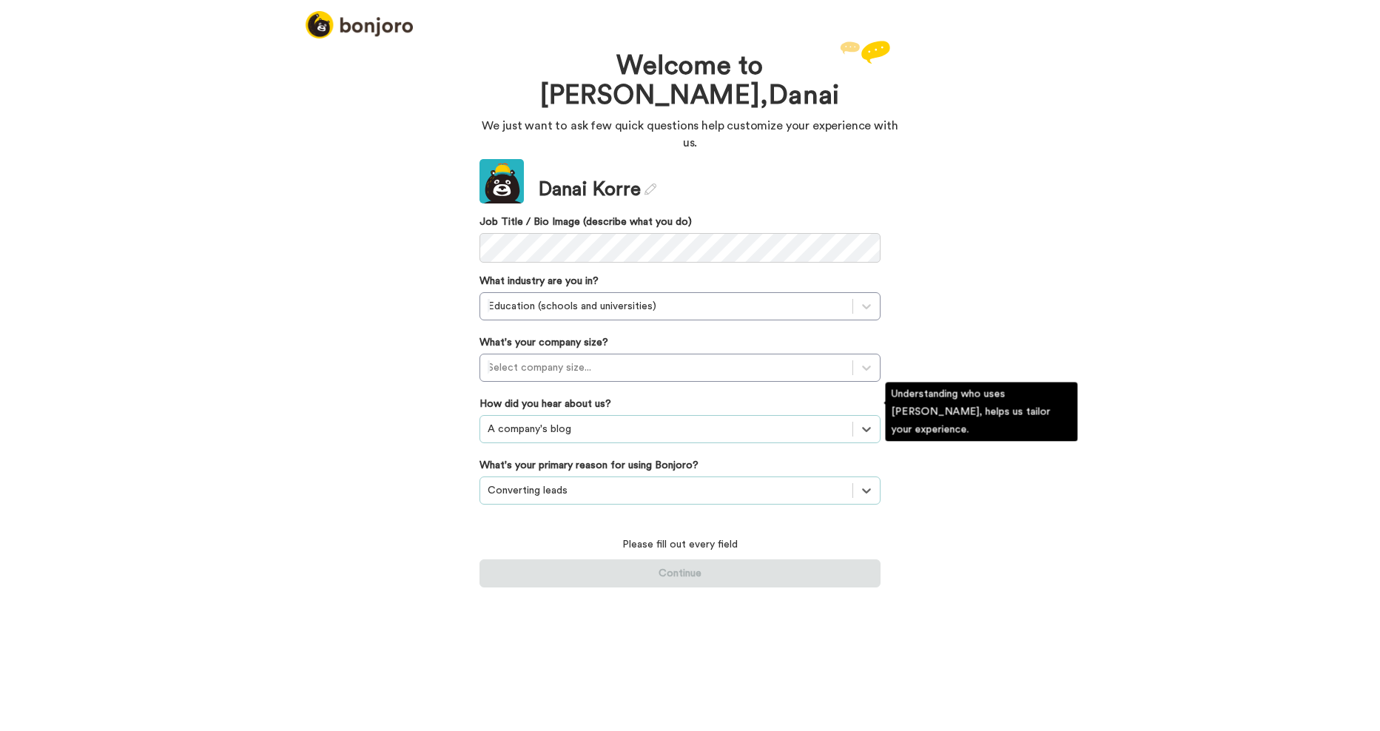
click at [641, 420] on div at bounding box center [666, 429] width 357 height 18
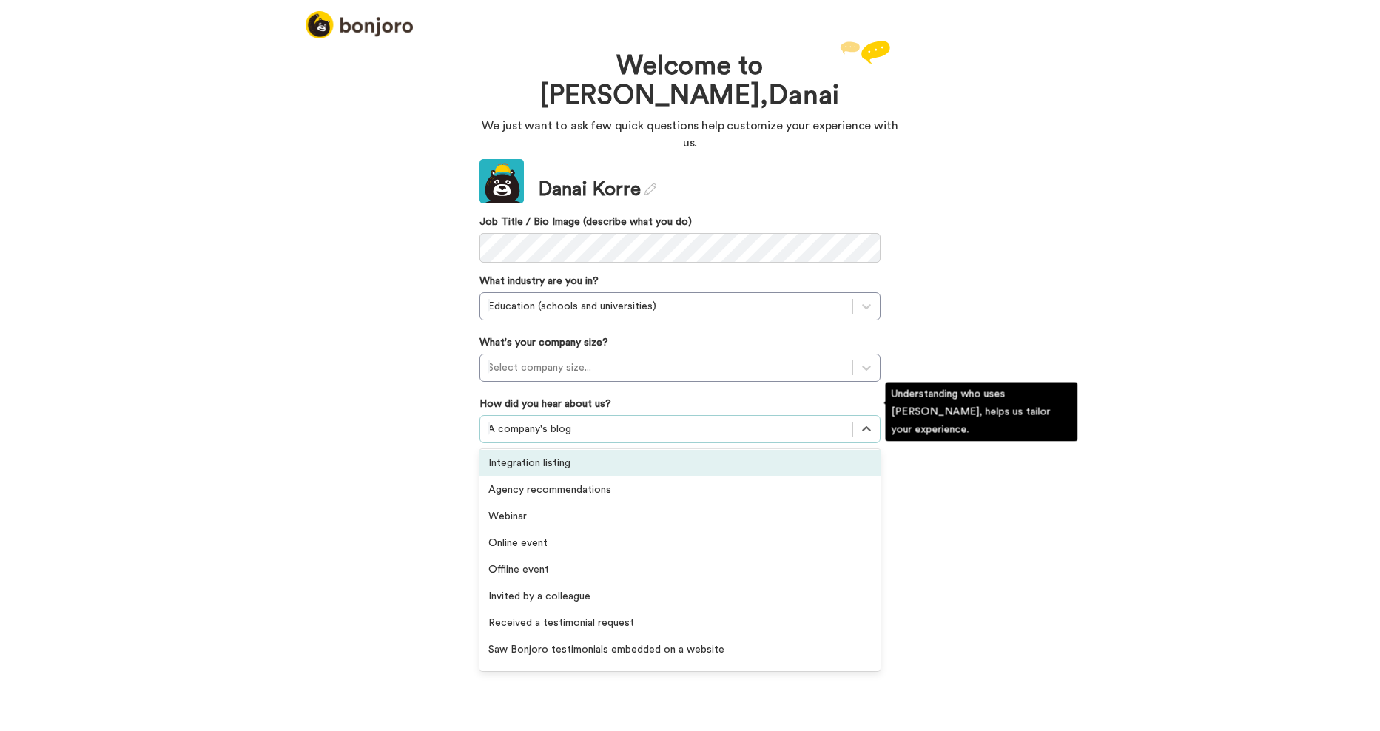
scroll to position [296, 0]
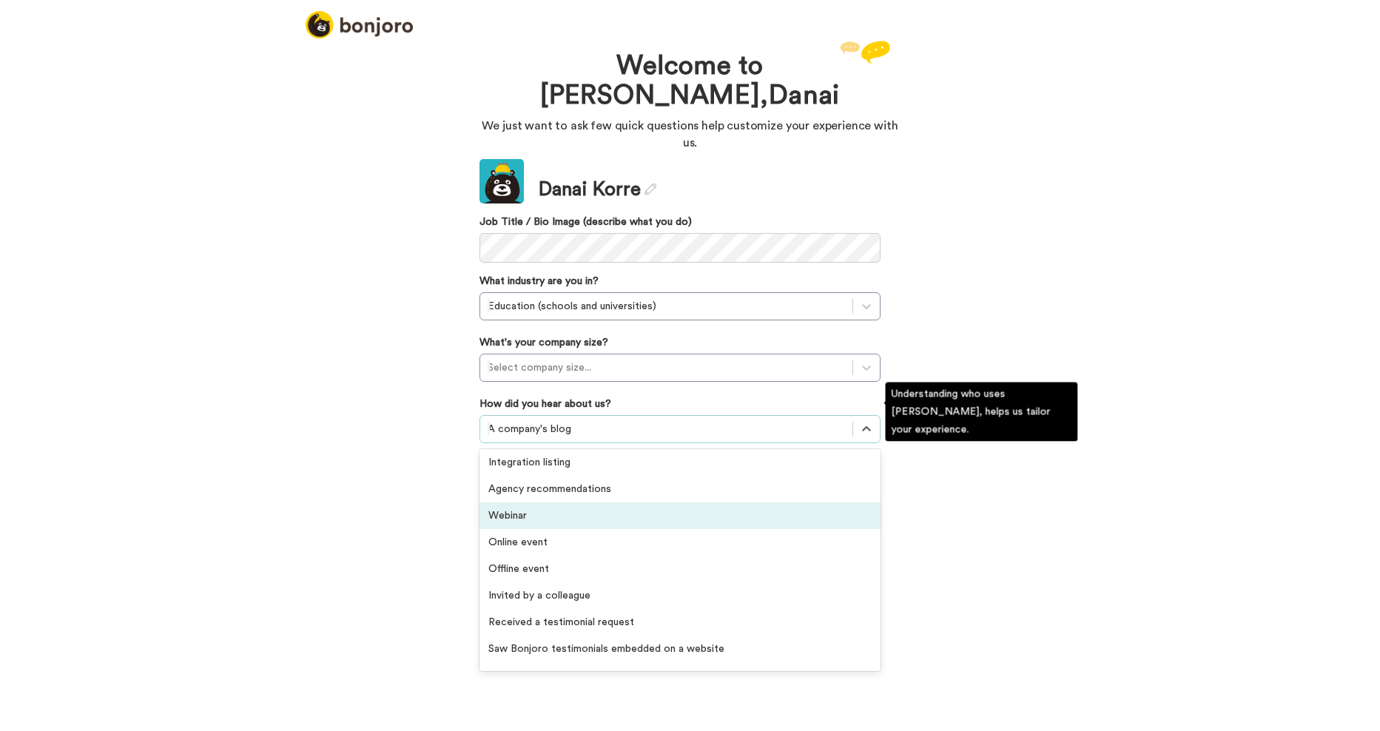
click at [515, 502] on div "Webinar" at bounding box center [679, 515] width 401 height 27
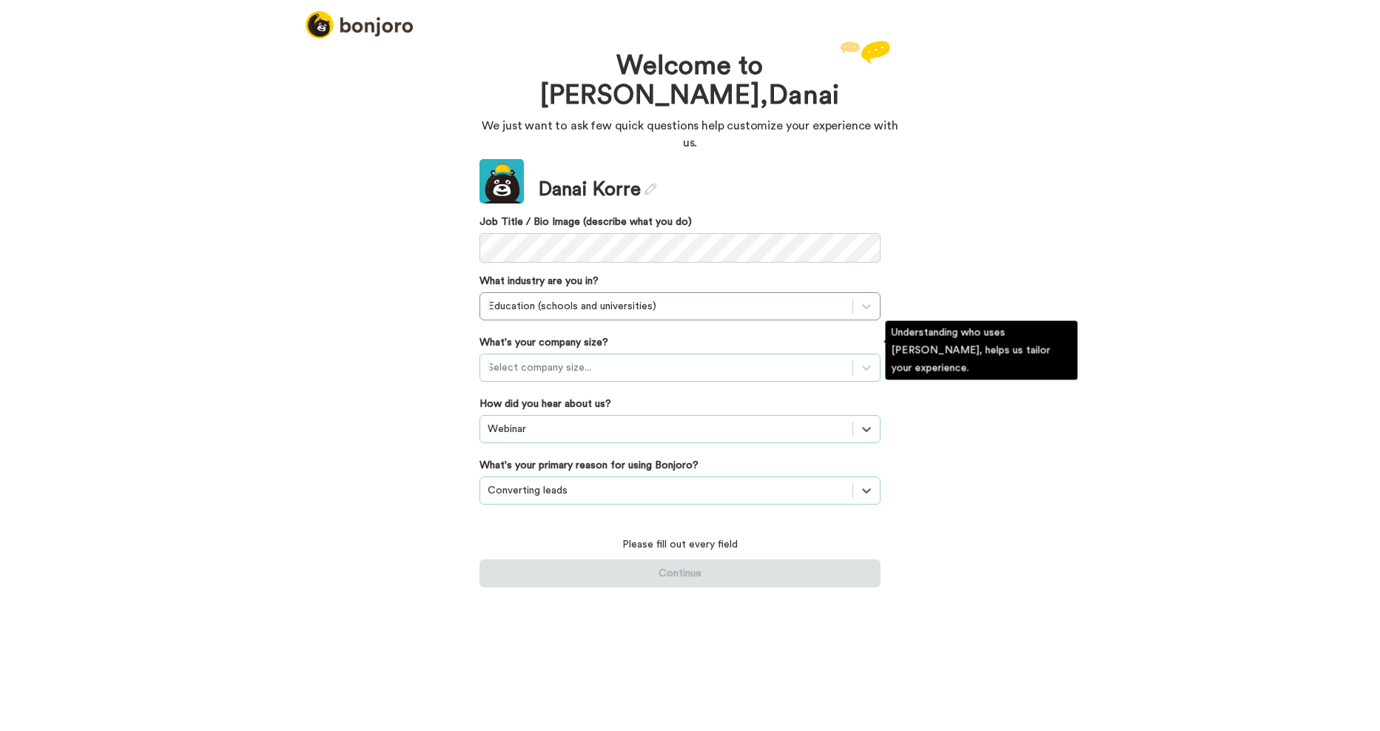
click at [608, 359] on div at bounding box center [666, 368] width 357 height 18
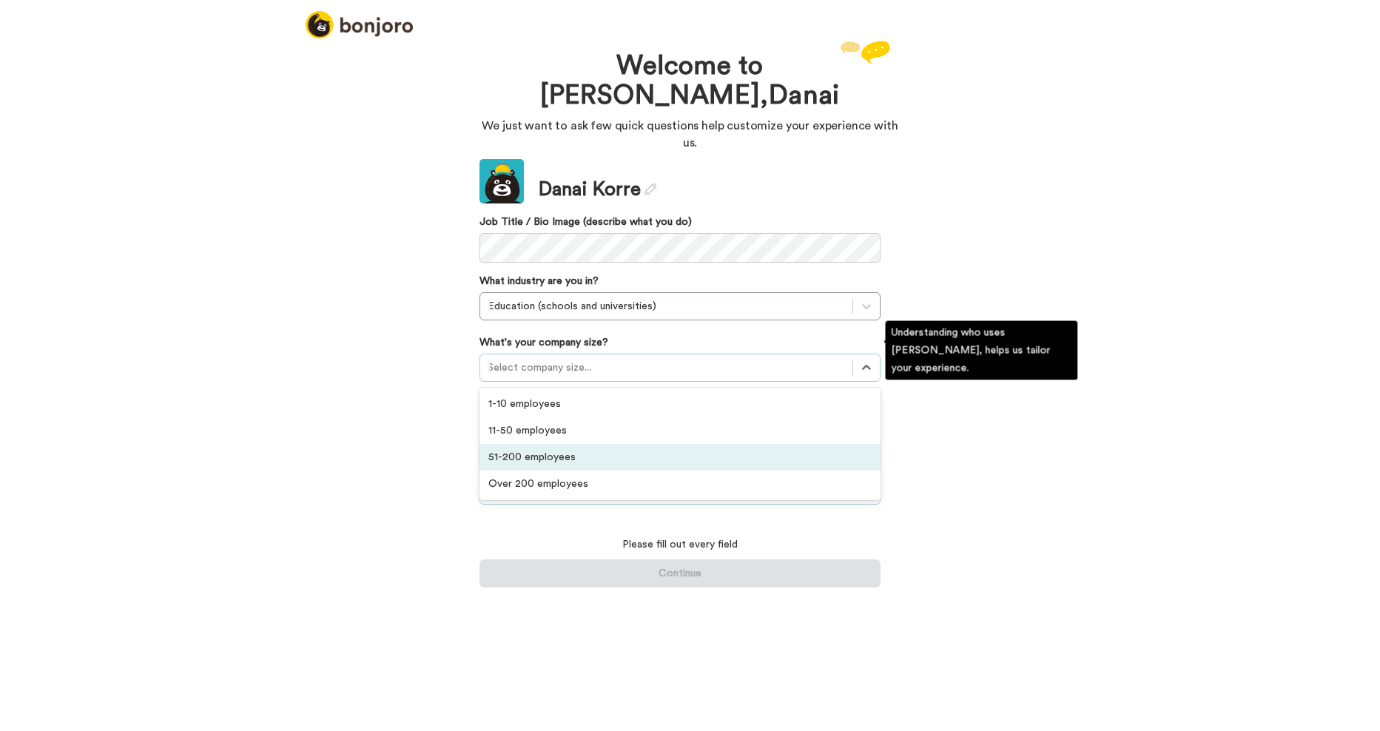
click at [566, 444] on div "51-200 employees" at bounding box center [679, 457] width 401 height 27
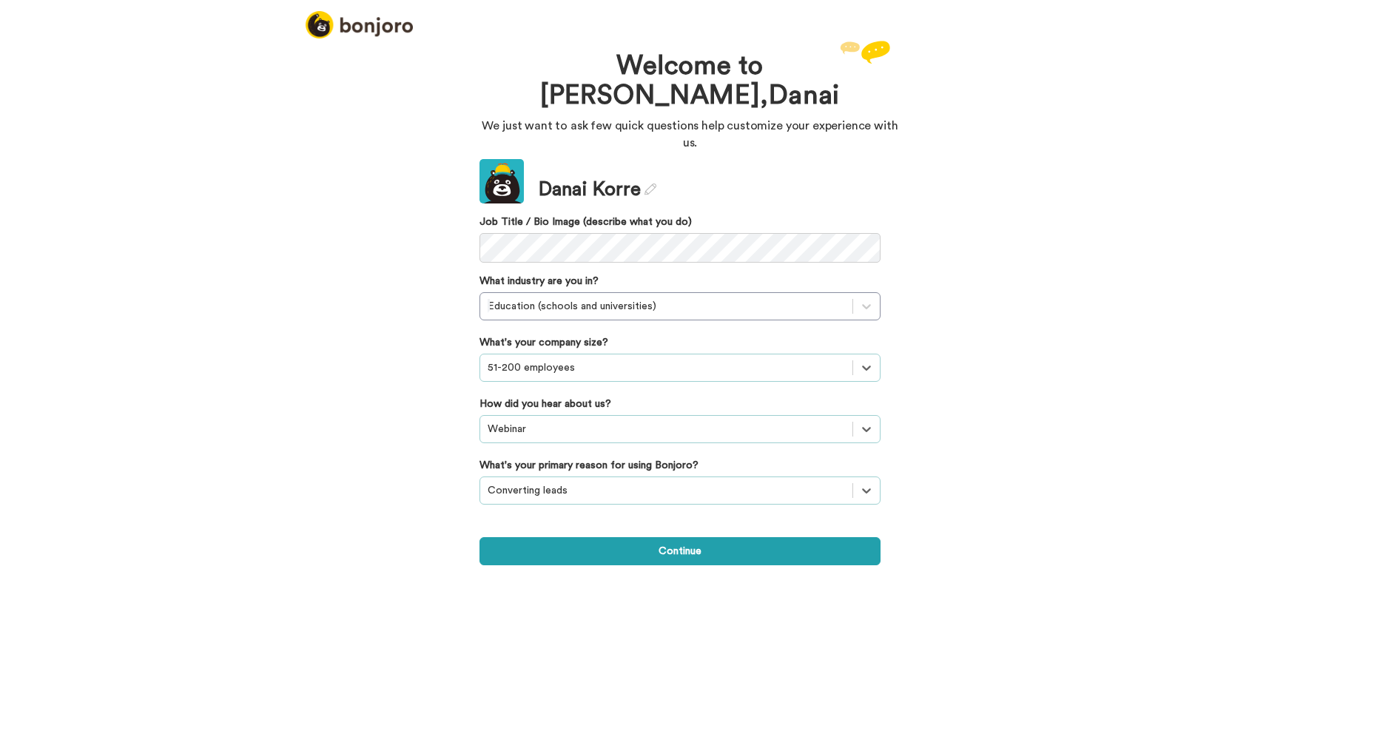
click at [847, 356] on div "51-200 employees" at bounding box center [666, 368] width 372 height 24
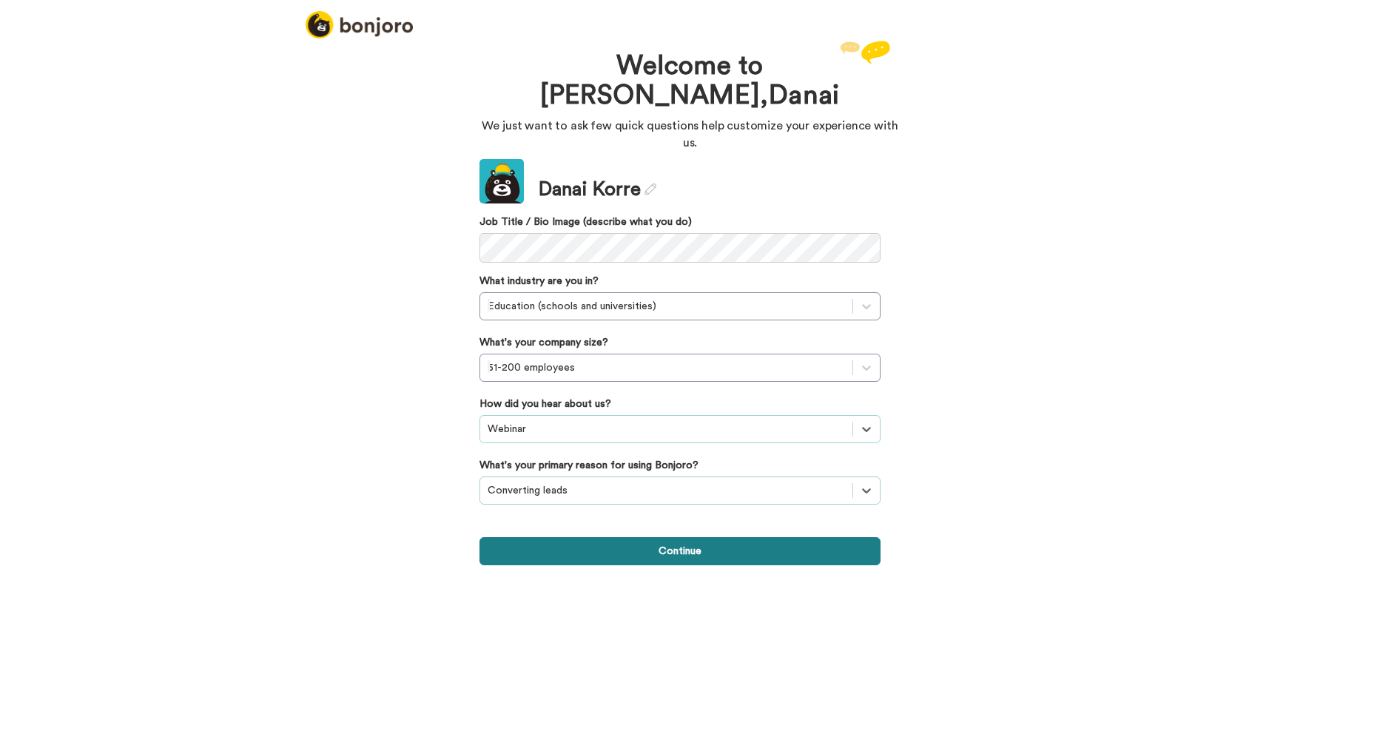
click at [647, 542] on button "Continue" at bounding box center [679, 551] width 401 height 28
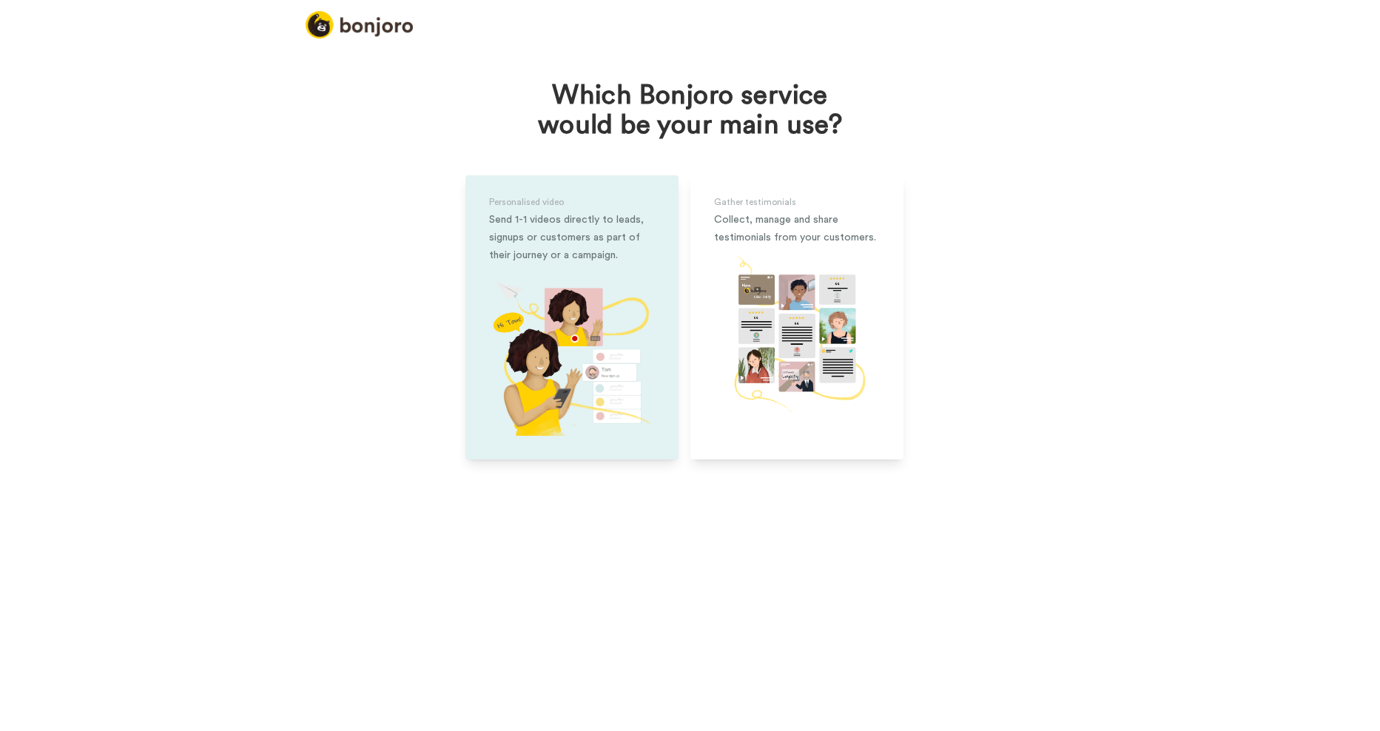
click at [621, 252] on div "Send 1-1 videos directly to leads, signups or customers as part of their journe…" at bounding box center [572, 237] width 166 height 53
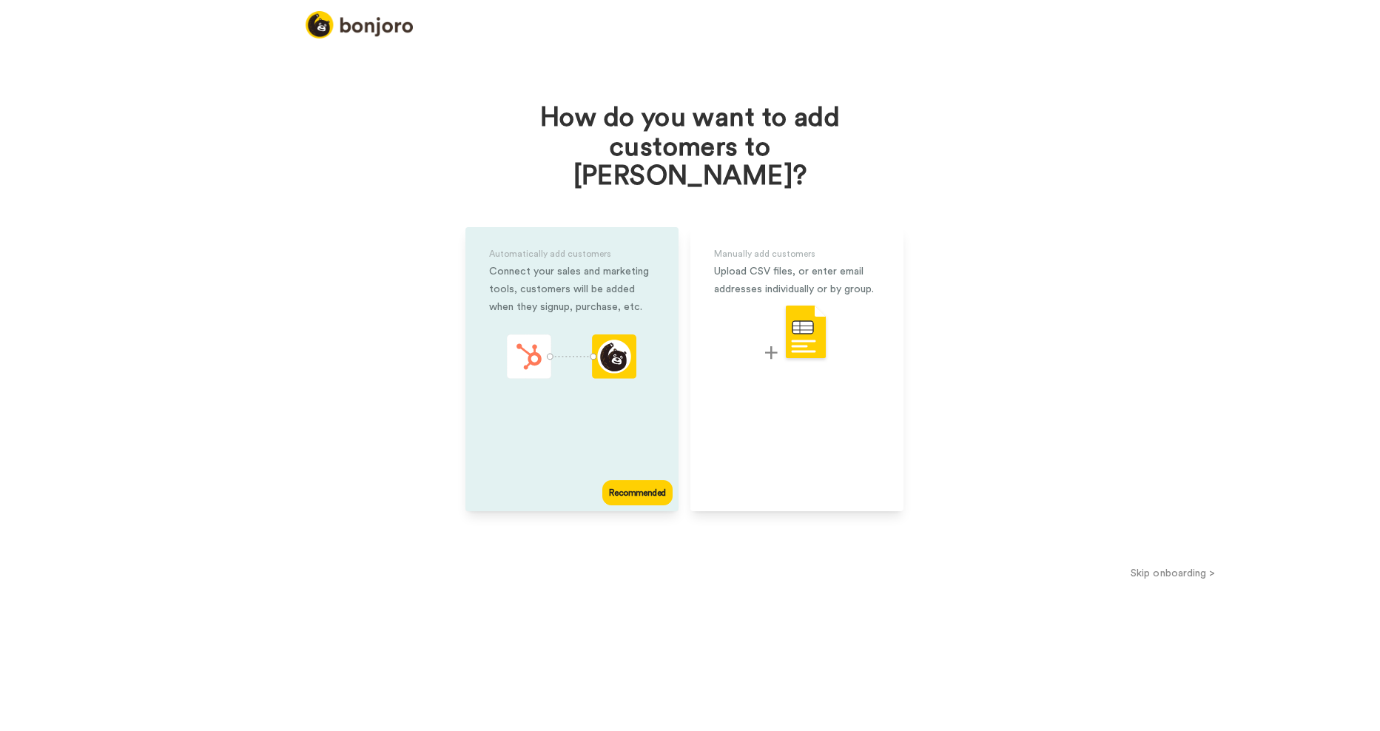
click at [654, 480] on div "Recommended" at bounding box center [637, 492] width 70 height 25
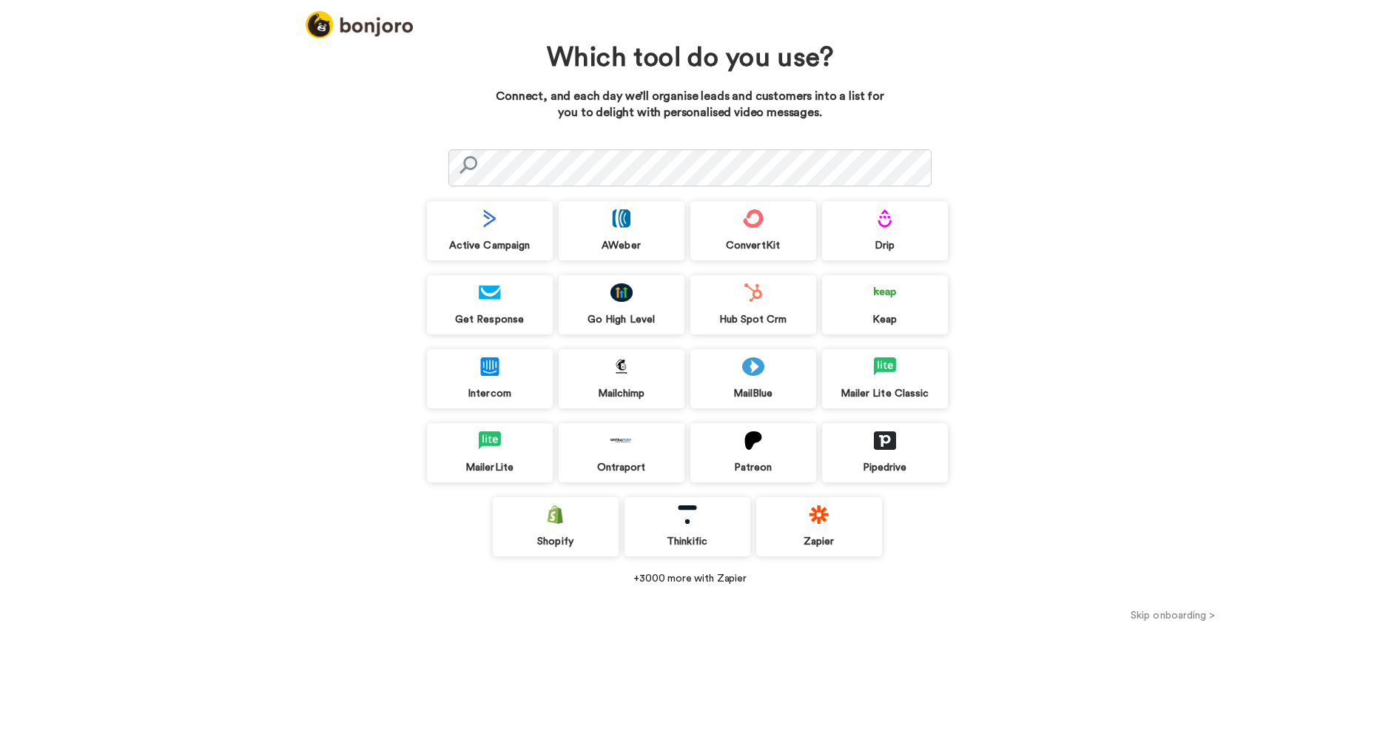
click at [1203, 627] on div "Which tool do you use? Connect, and each day we’ll organise leads and customers…" at bounding box center [690, 384] width 1380 height 694
click at [1196, 619] on button "Skip onboarding >" at bounding box center [1173, 615] width 414 height 16
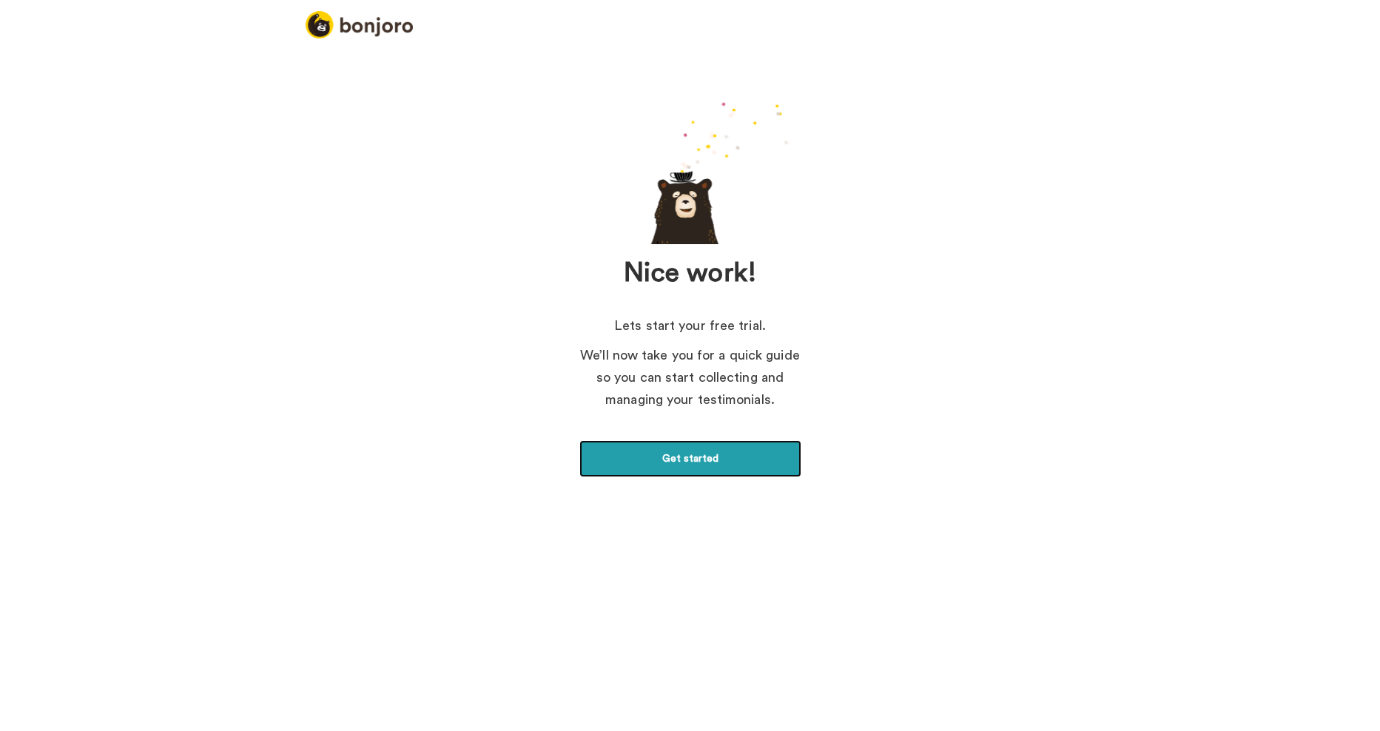
click at [750, 460] on link "Get started" at bounding box center [690, 458] width 222 height 37
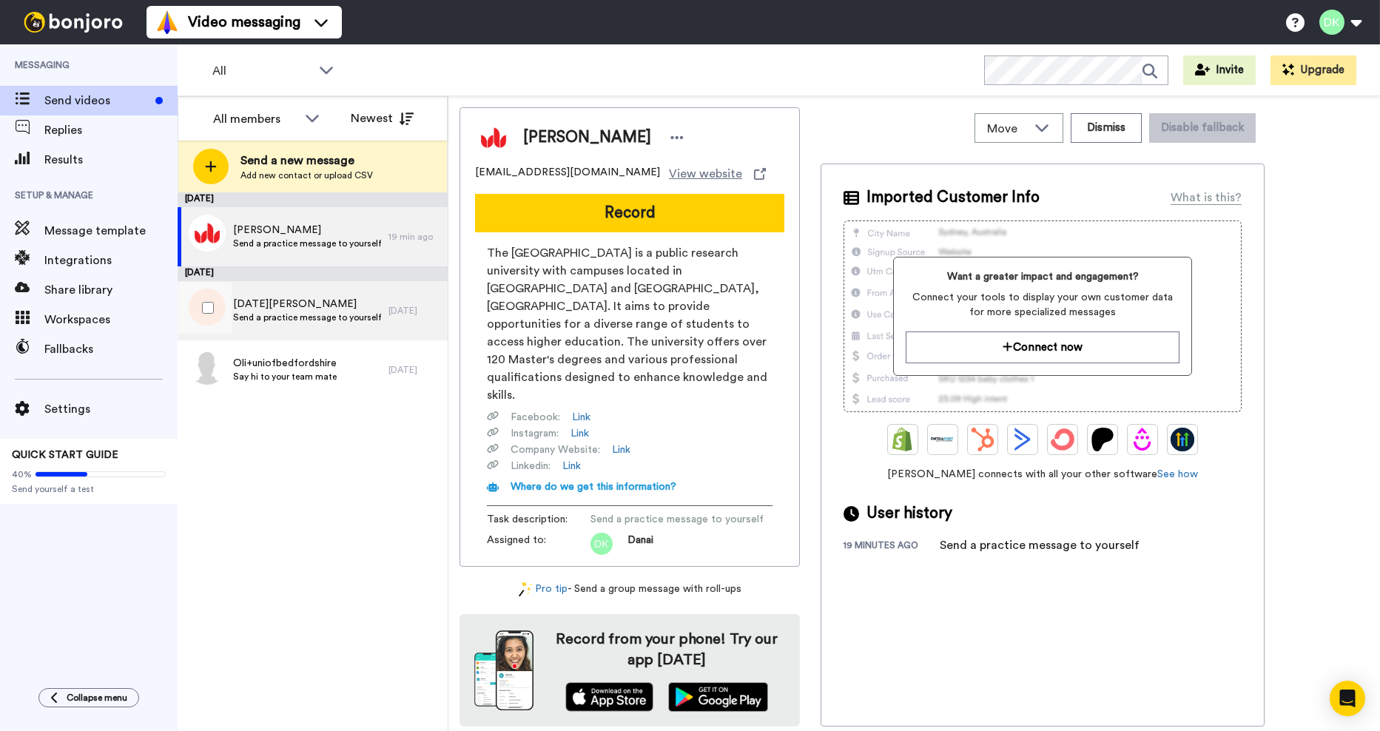
click at [325, 311] on span "Noel Douglas" at bounding box center [307, 304] width 148 height 15
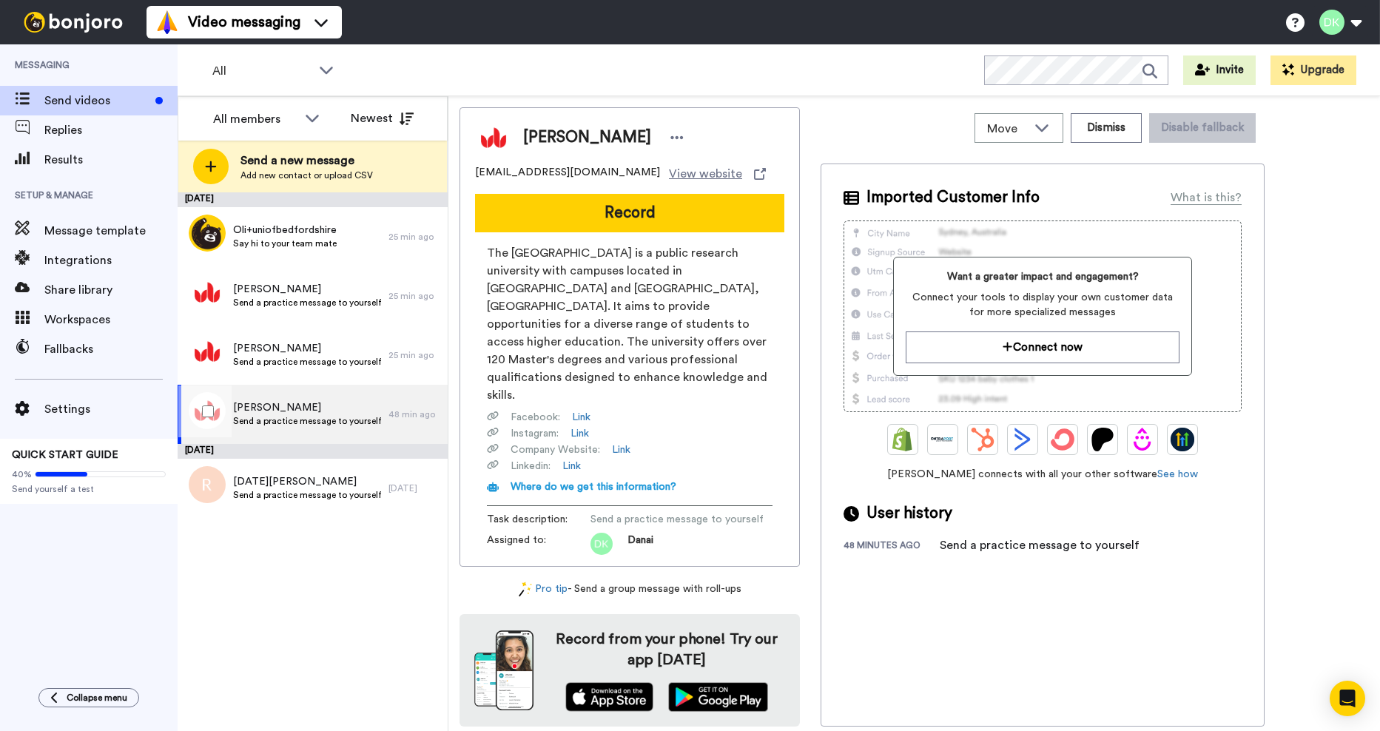
click at [306, 411] on span "[PERSON_NAME]" at bounding box center [307, 407] width 148 height 15
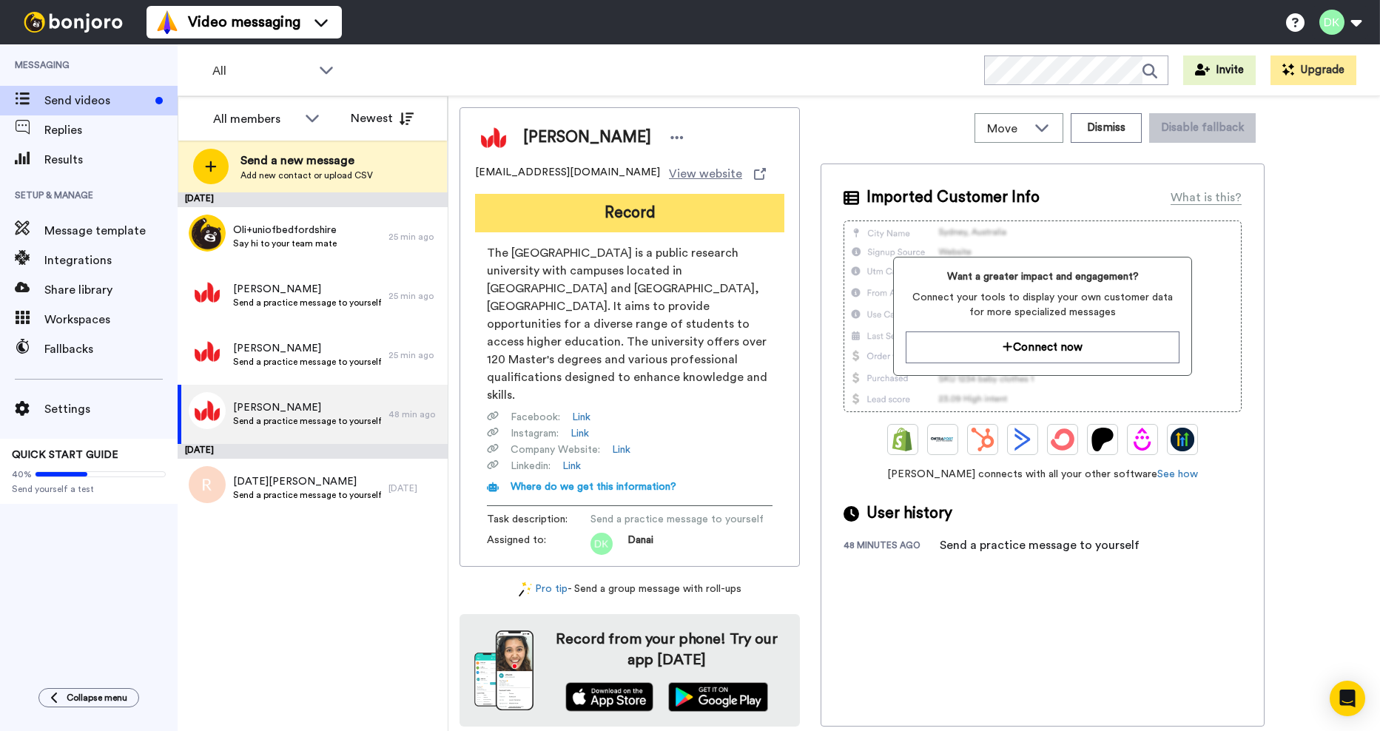
click at [663, 206] on button "Record" at bounding box center [629, 213] width 309 height 38
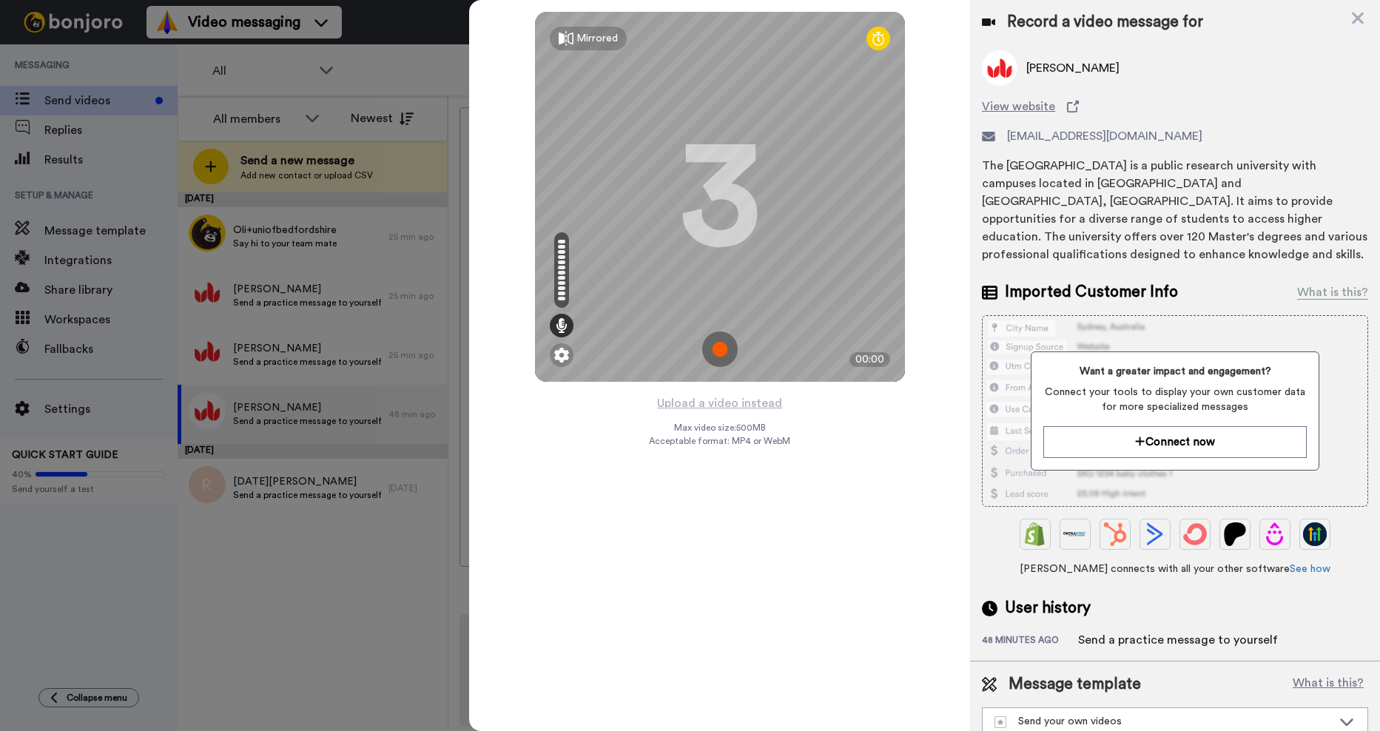
click at [727, 354] on img at bounding box center [720, 349] width 36 height 36
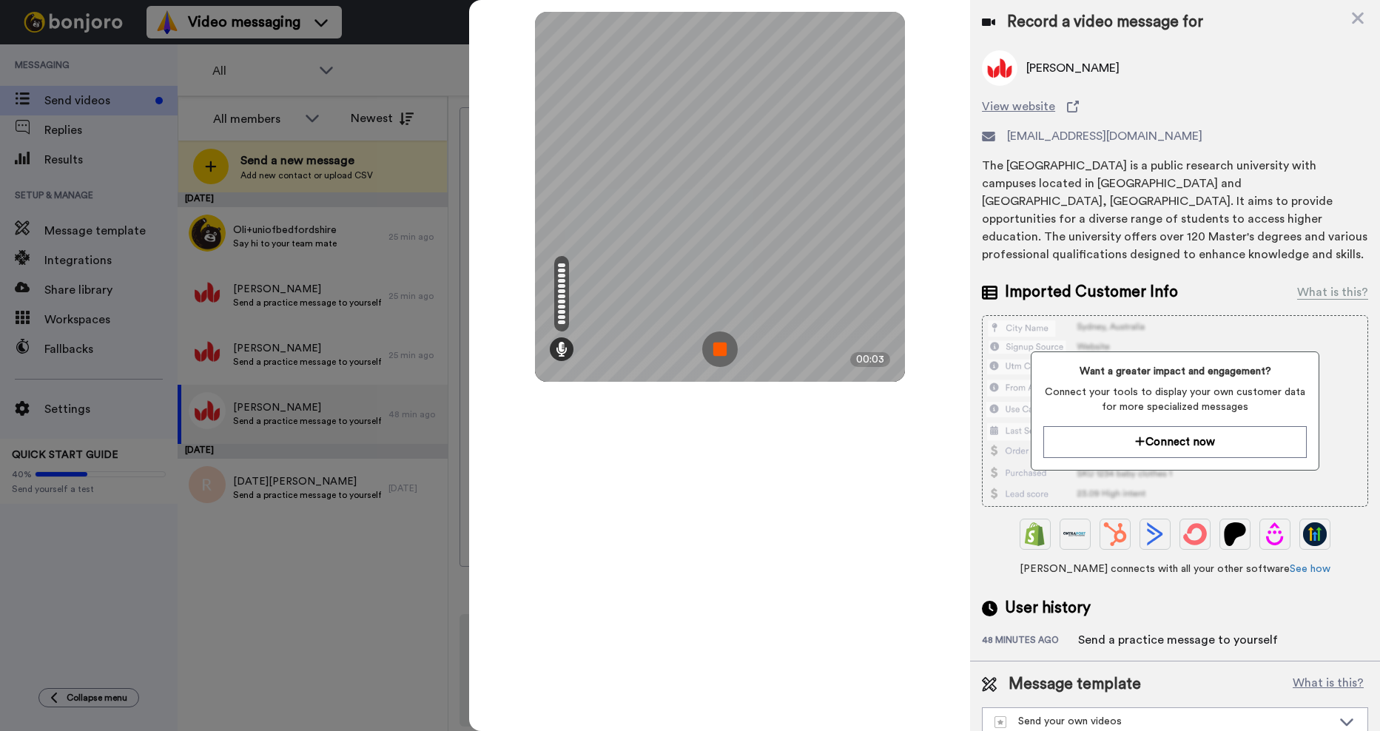
click at [712, 340] on img at bounding box center [720, 349] width 36 height 36
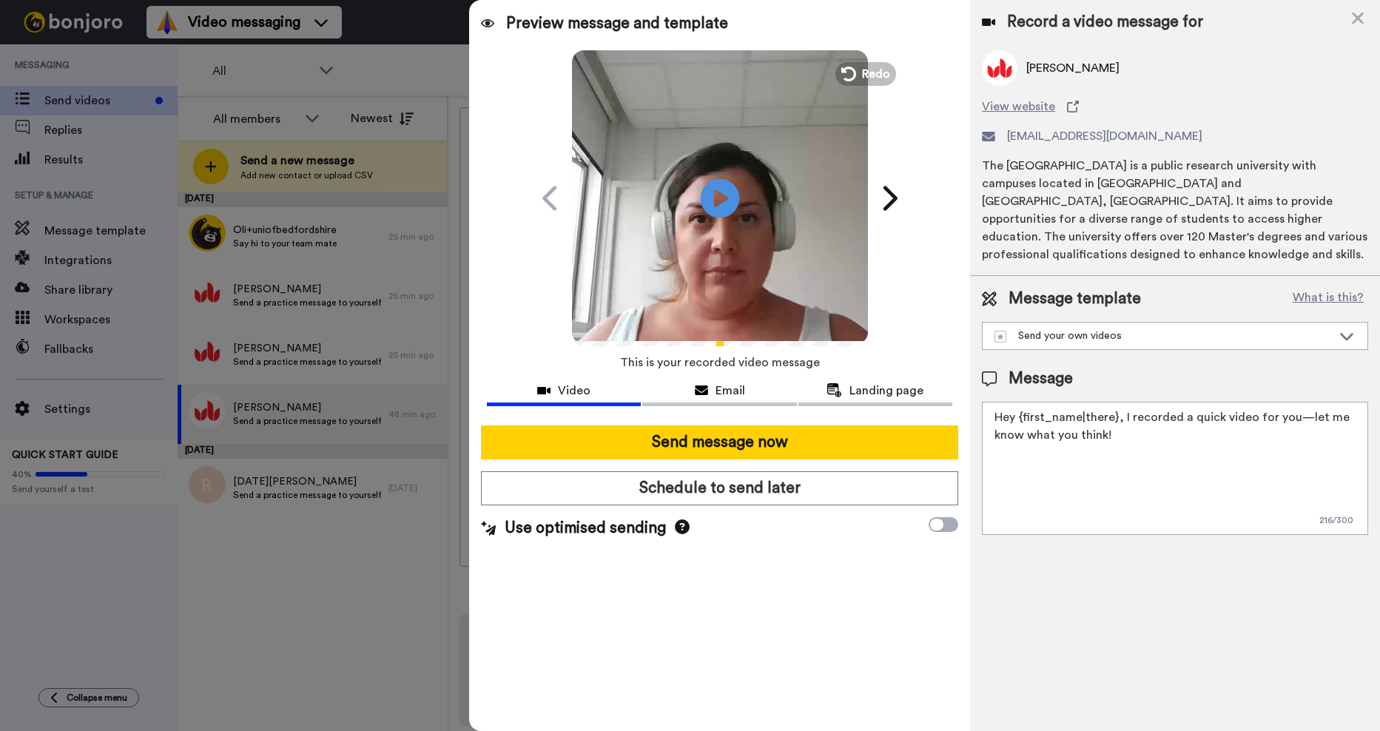
click at [711, 189] on icon at bounding box center [719, 197] width 39 height 39
click at [1363, 15] on icon at bounding box center [1357, 18] width 15 height 18
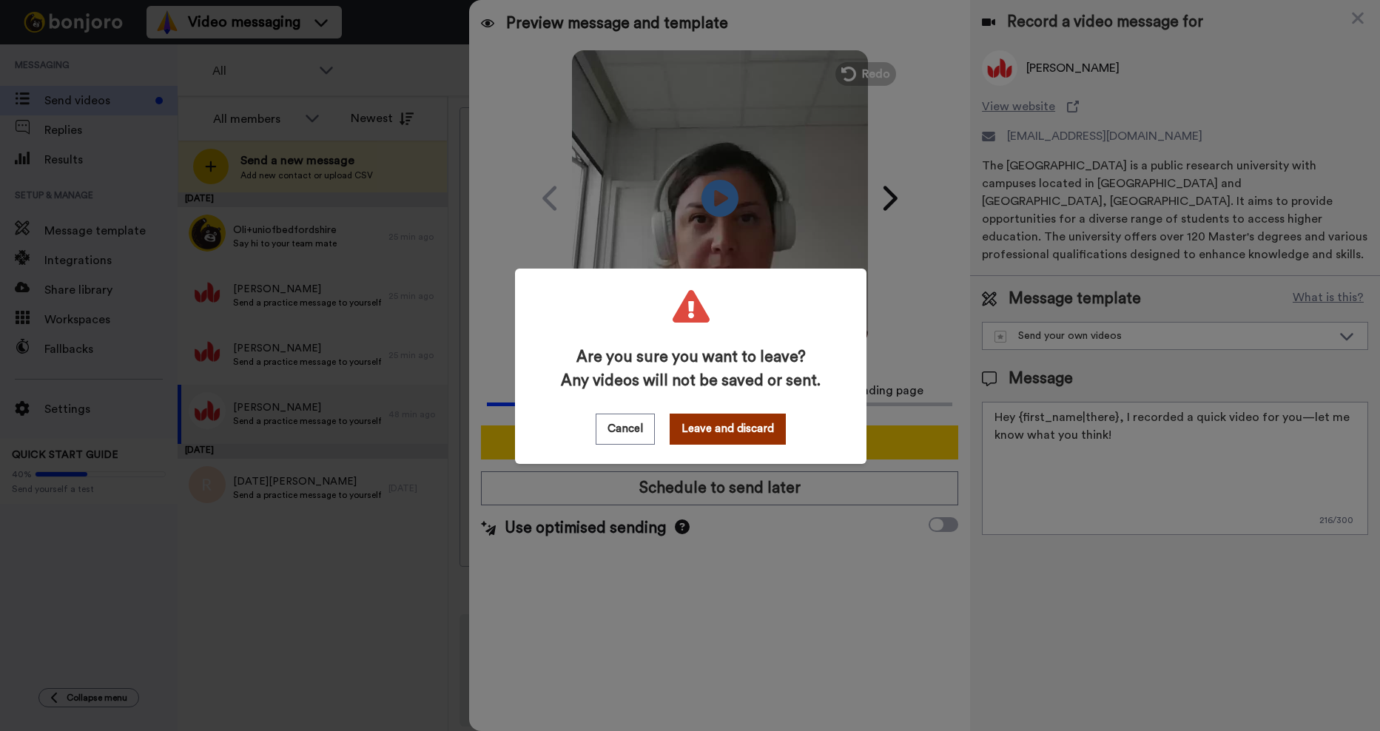
click at [750, 424] on button "Leave and discard" at bounding box center [728, 429] width 116 height 31
